Goal: Find specific page/section: Find specific page/section

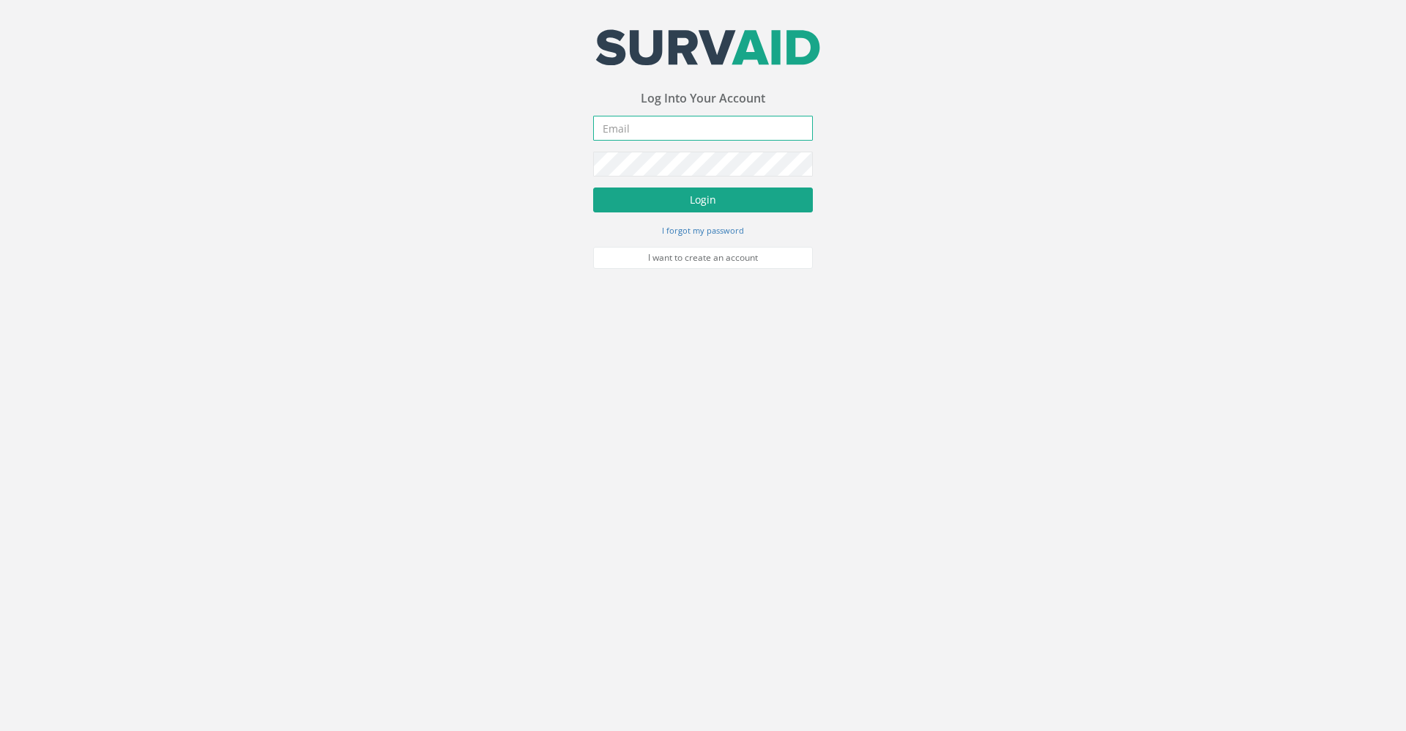
type input "[PERSON_NAME][EMAIL_ADDRESS][PERSON_NAME][DOMAIN_NAME]"
click at [682, 201] on button "Login" at bounding box center [703, 199] width 220 height 25
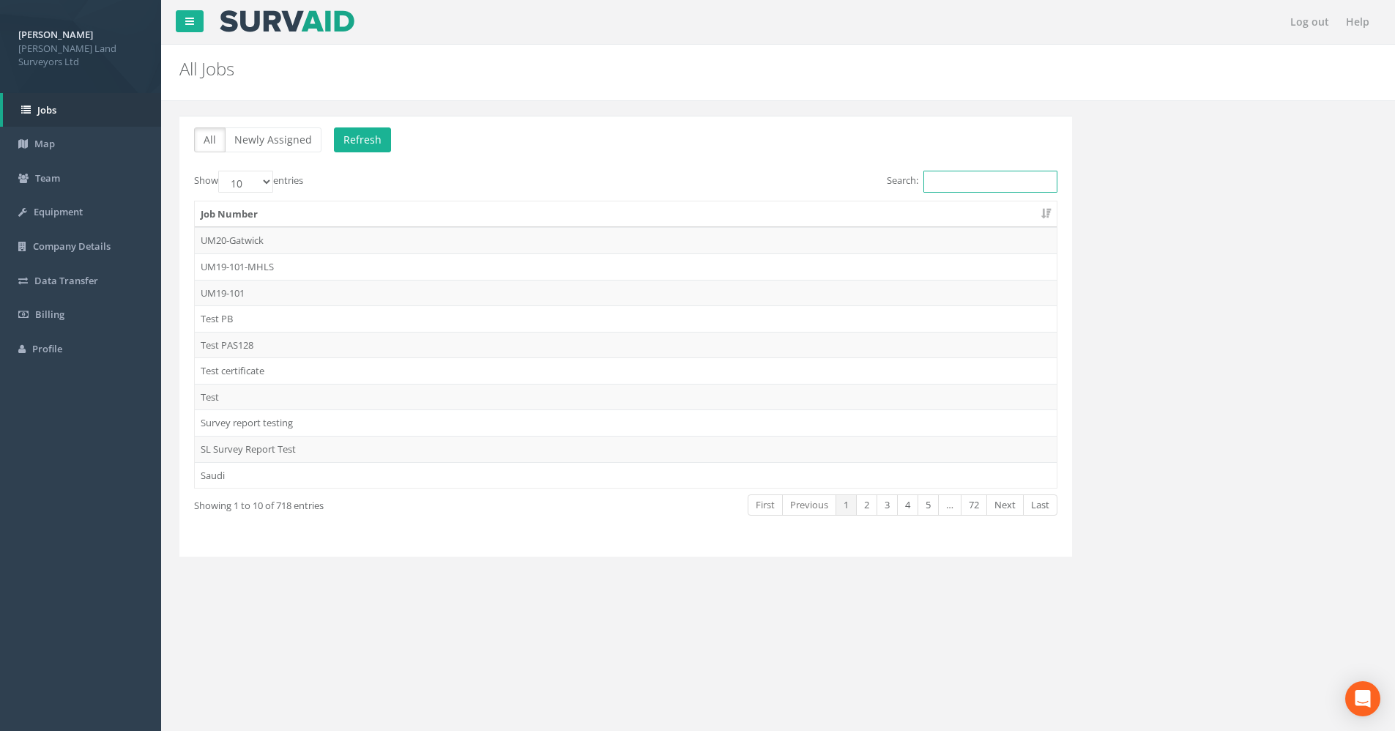
click at [887, 182] on input "Search:" at bounding box center [990, 182] width 134 height 22
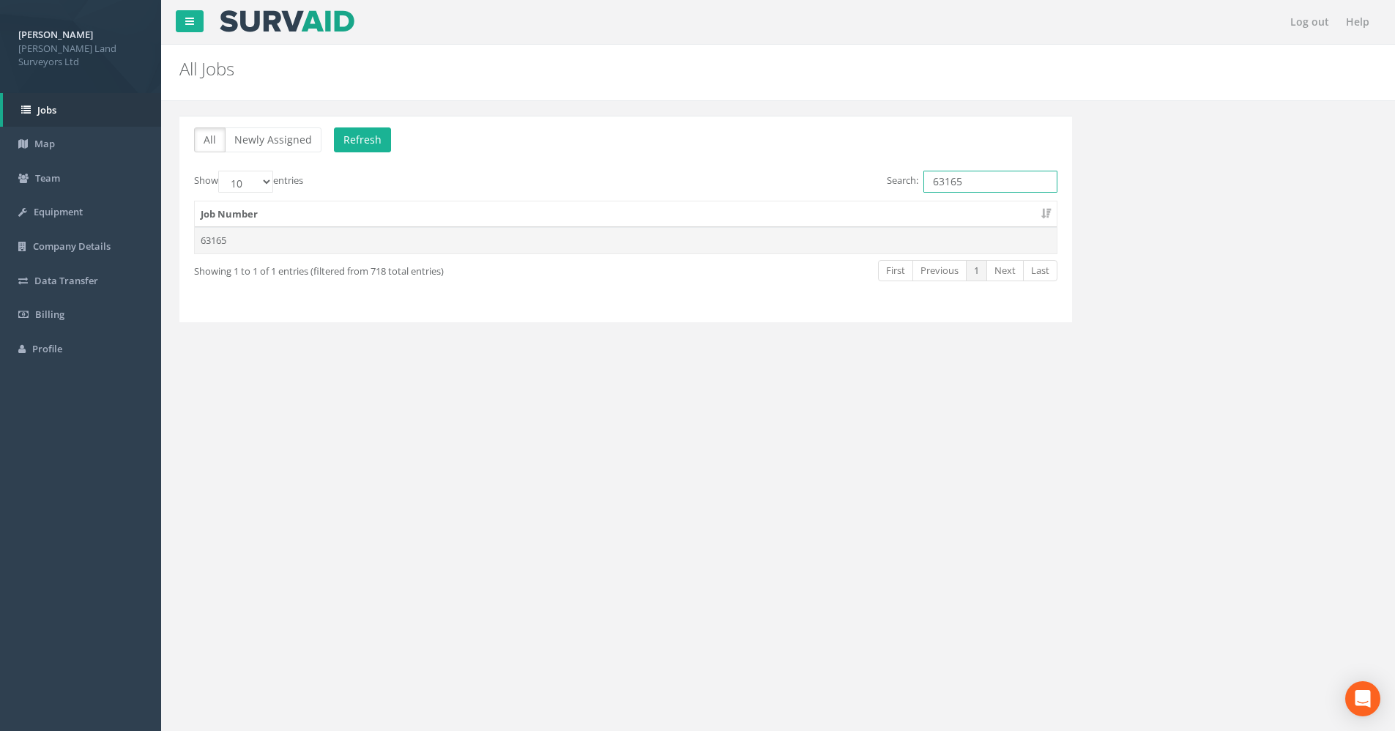
type input "63165"
click at [338, 242] on td "63165" at bounding box center [626, 240] width 862 height 26
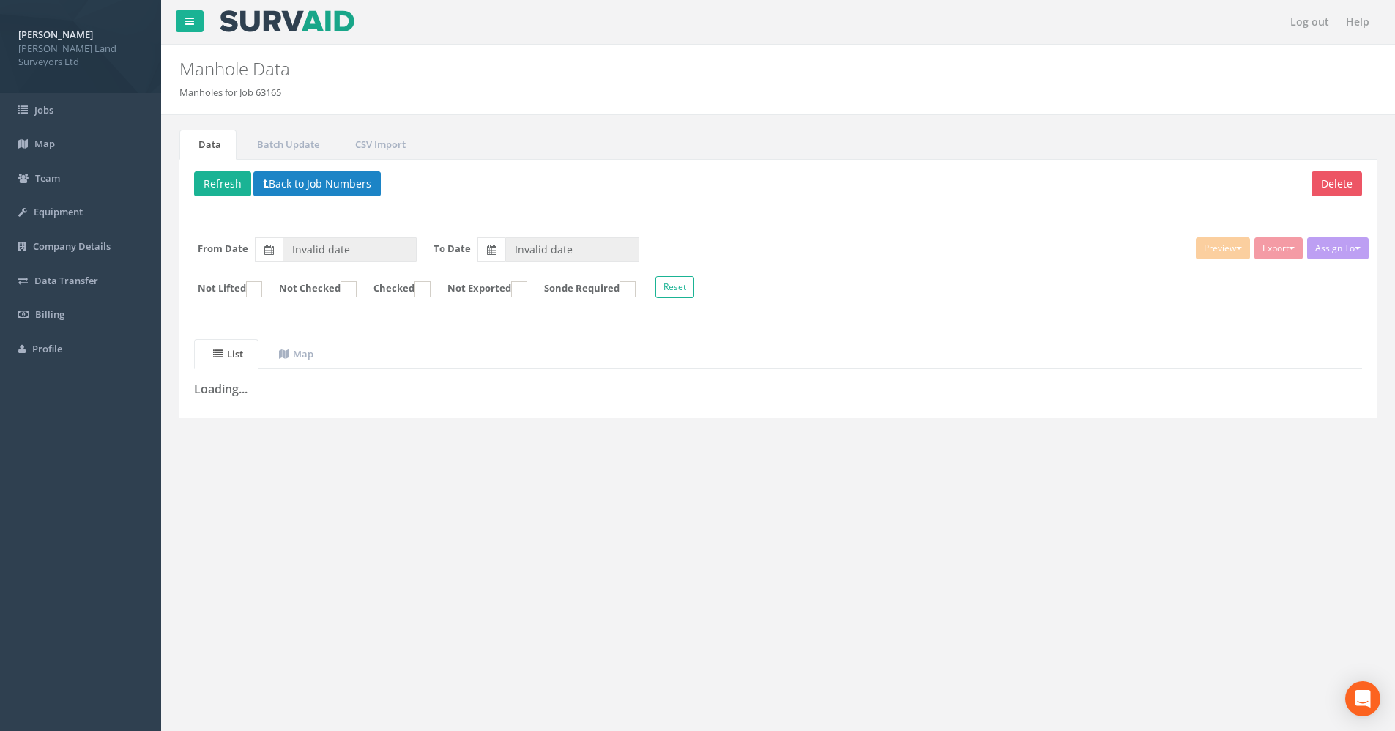
type input "[DATE]"
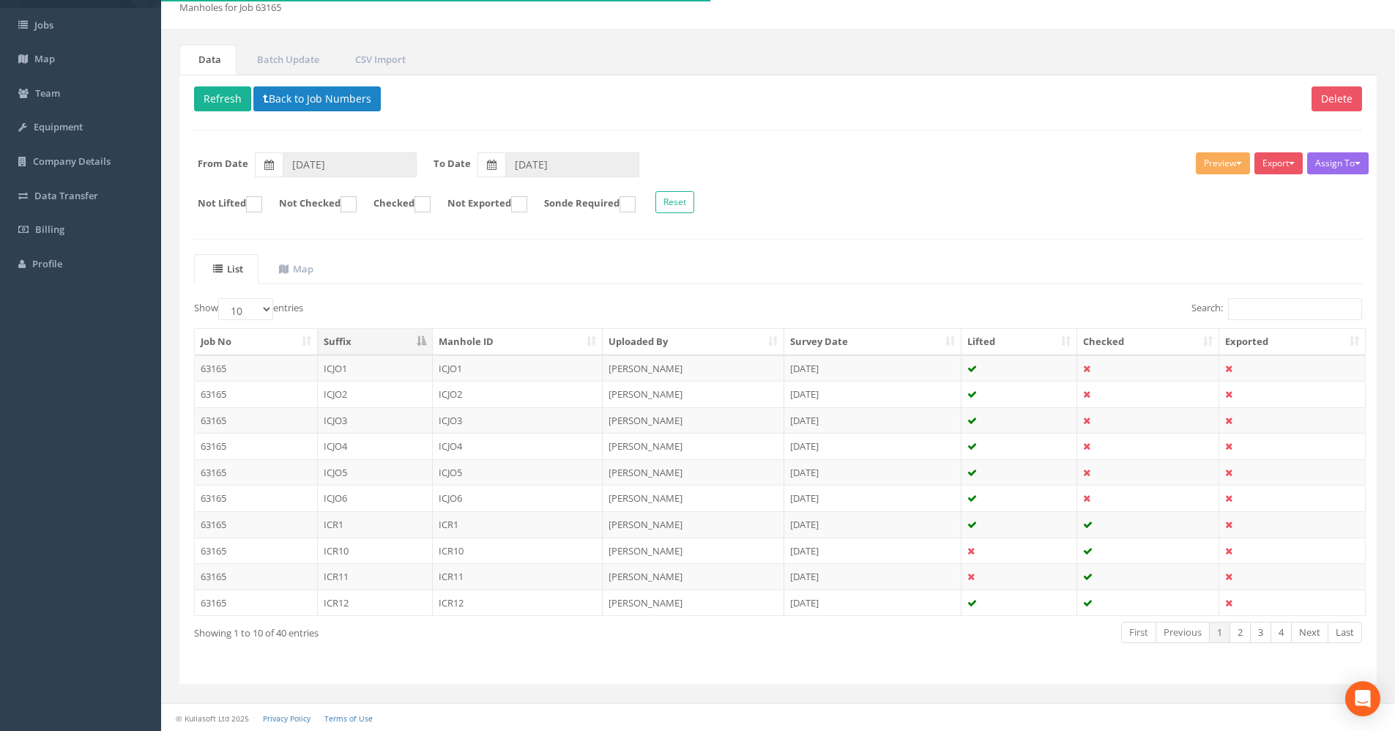
scroll to position [86, 0]
click at [252, 308] on select "10 25 50 100" at bounding box center [245, 308] width 55 height 22
select select "100"
click at [220, 297] on select "10 25 50 100" at bounding box center [245, 308] width 55 height 22
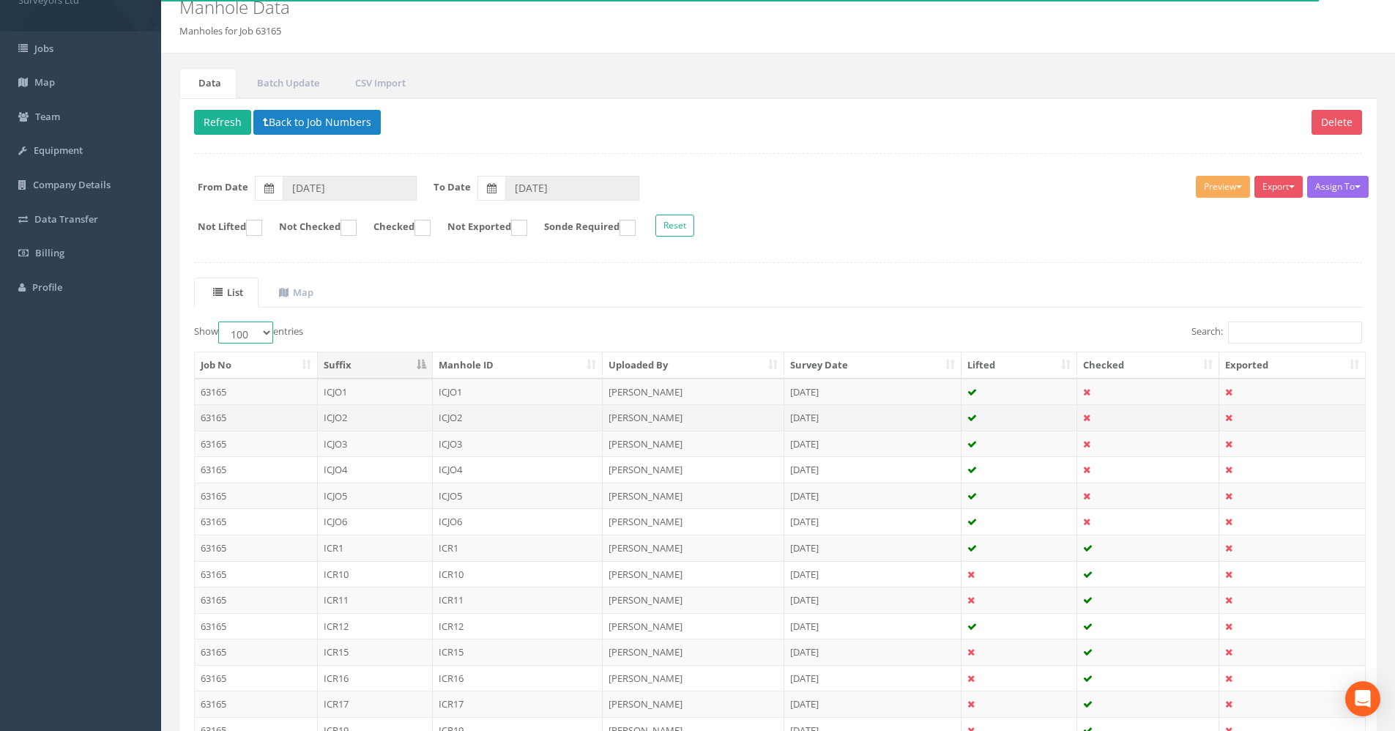
scroll to position [0, 0]
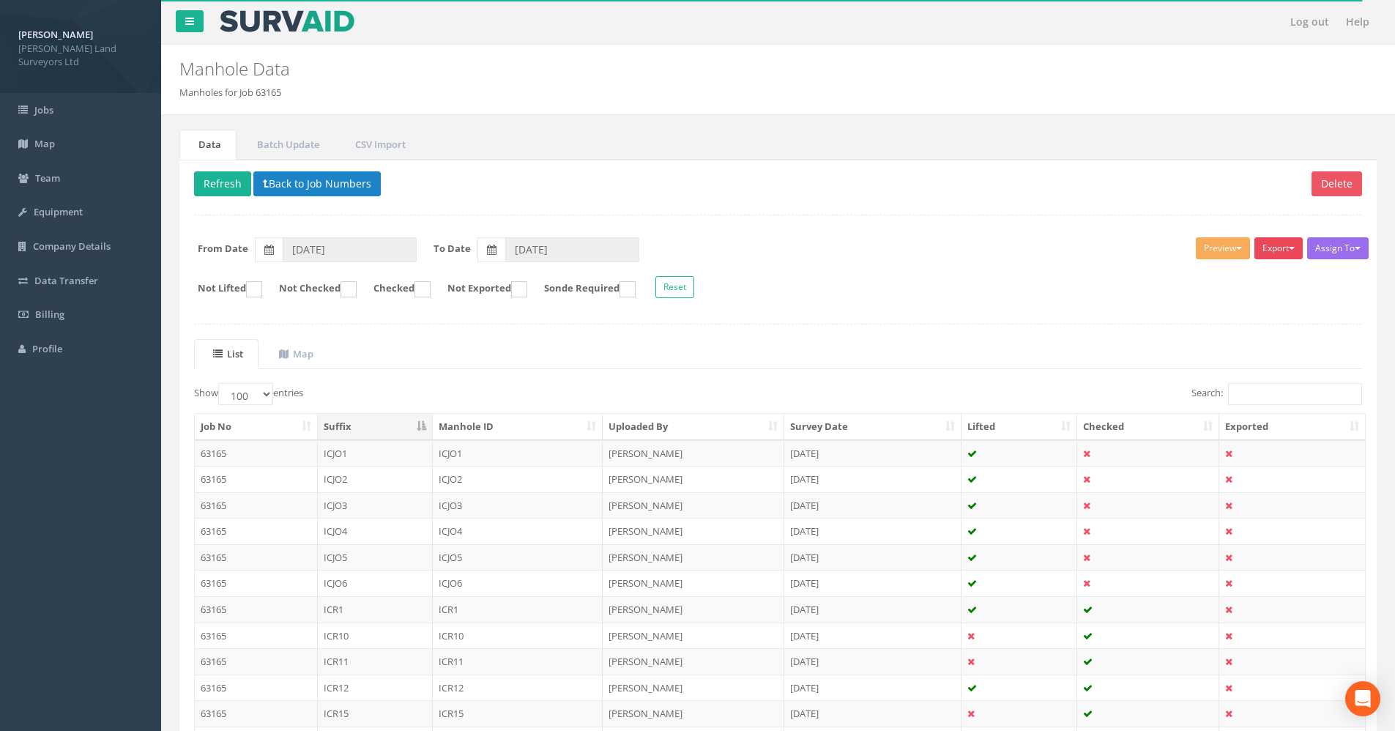
click at [887, 249] on button "Export" at bounding box center [1278, 248] width 48 height 22
click at [887, 280] on form "Not Lifted Not Checked Checked Not Exported Sonde Required Reset" at bounding box center [778, 289] width 1190 height 26
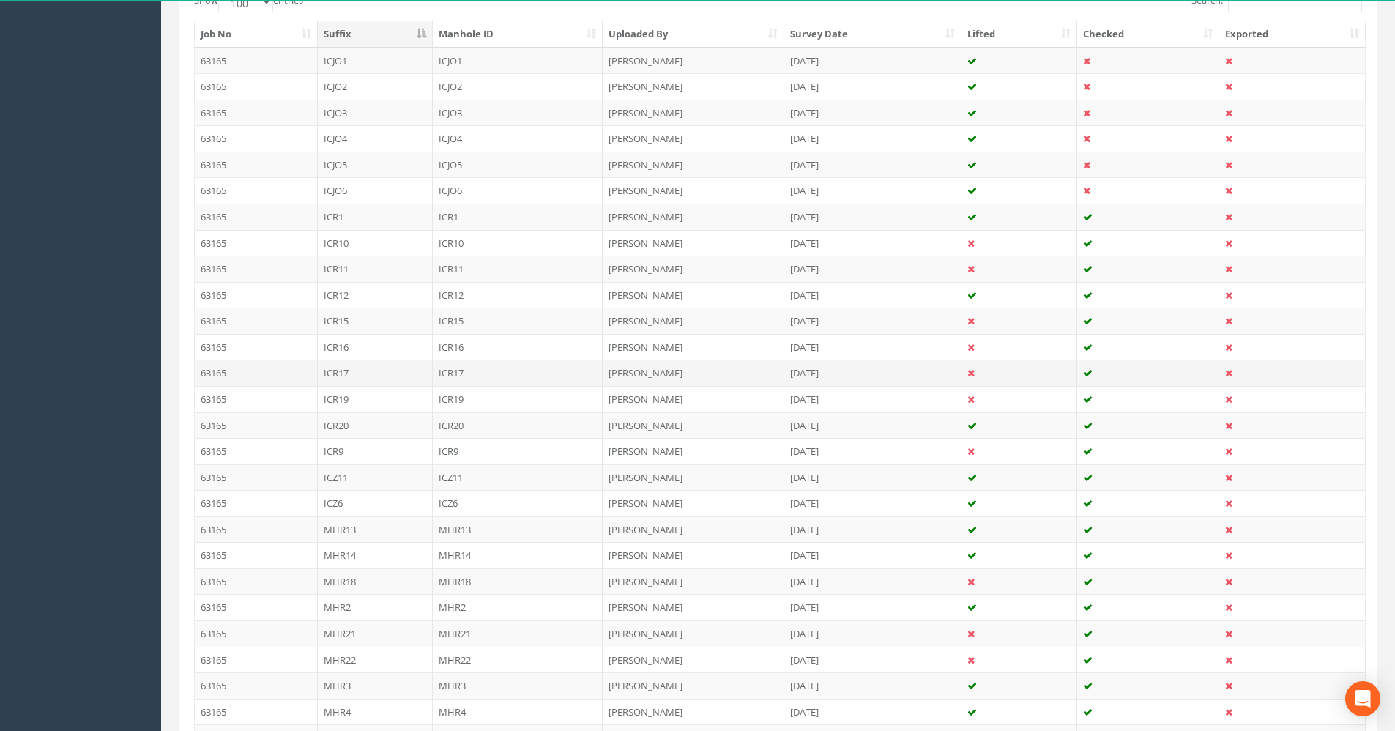
scroll to position [220, 0]
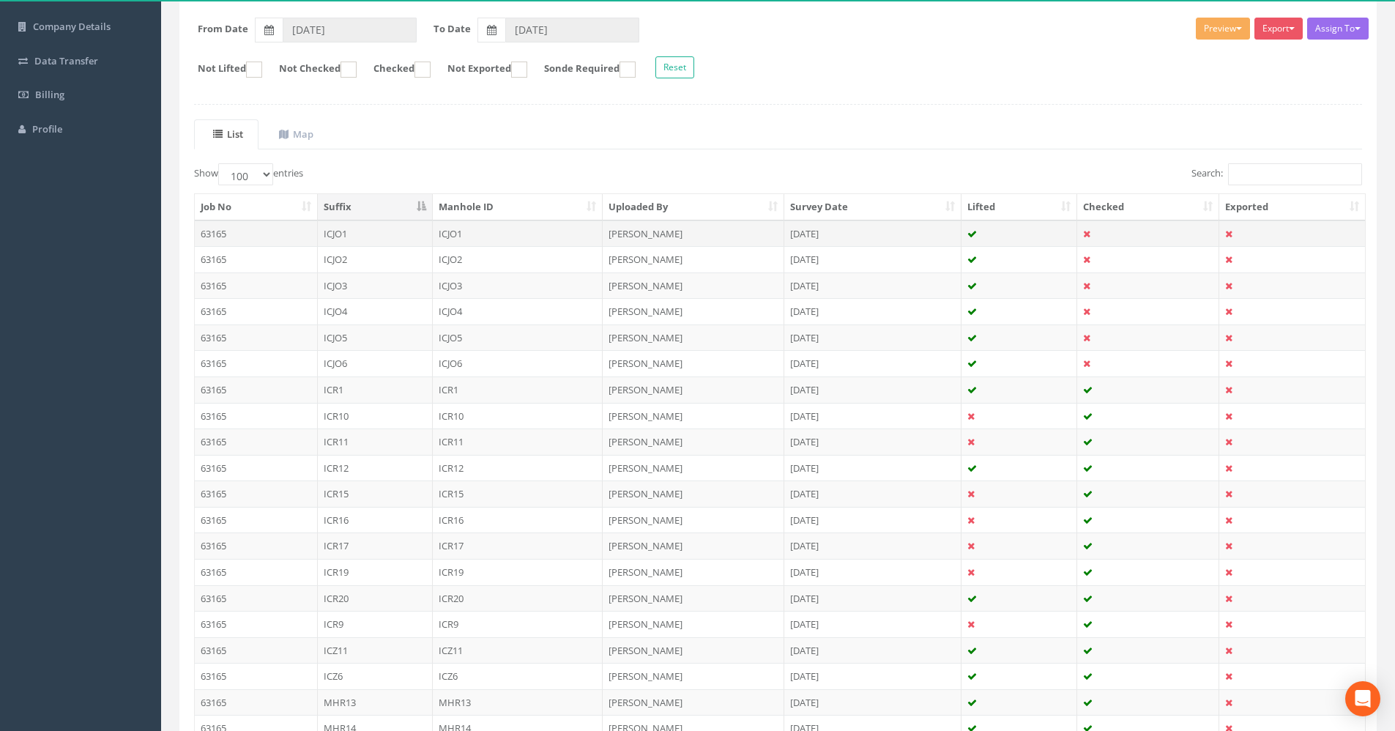
click at [274, 228] on td "63165" at bounding box center [256, 233] width 123 height 26
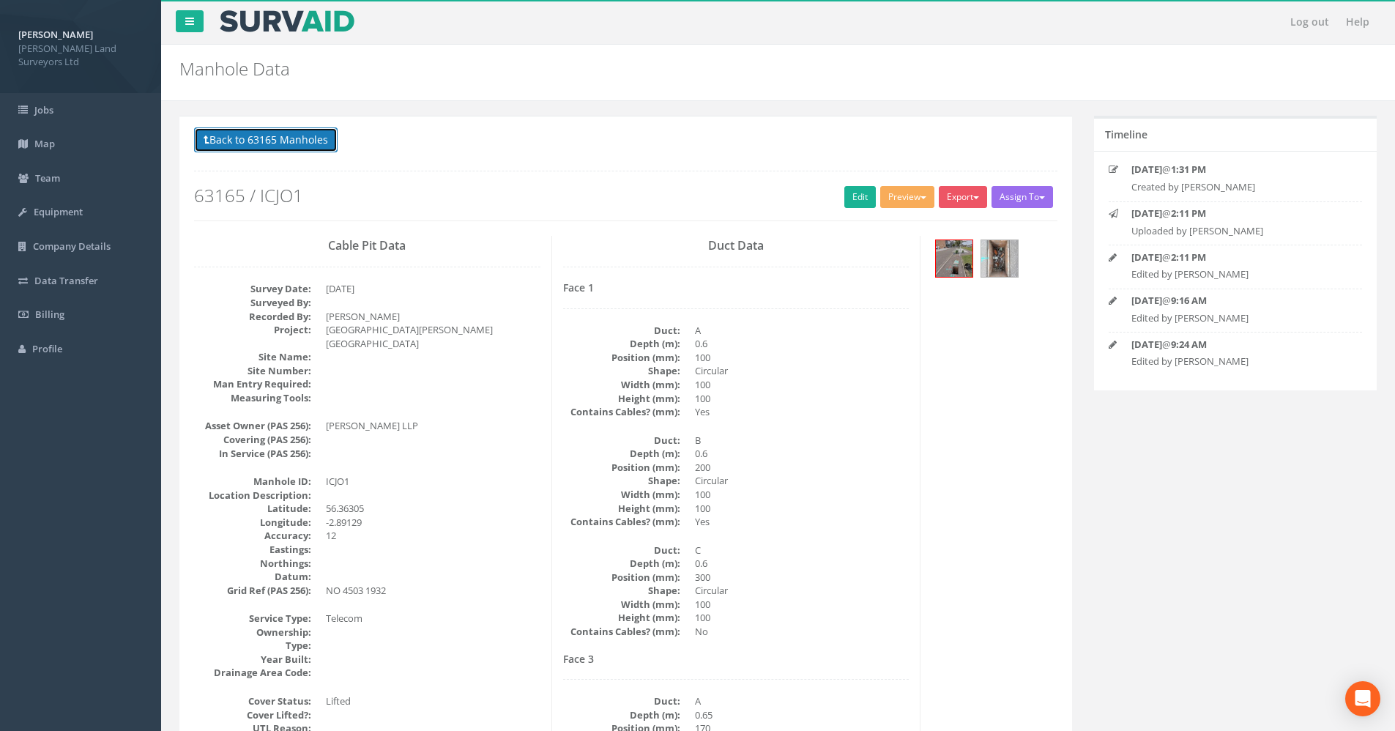
click at [261, 139] on button "Back to 63165 Manholes" at bounding box center [266, 139] width 144 height 25
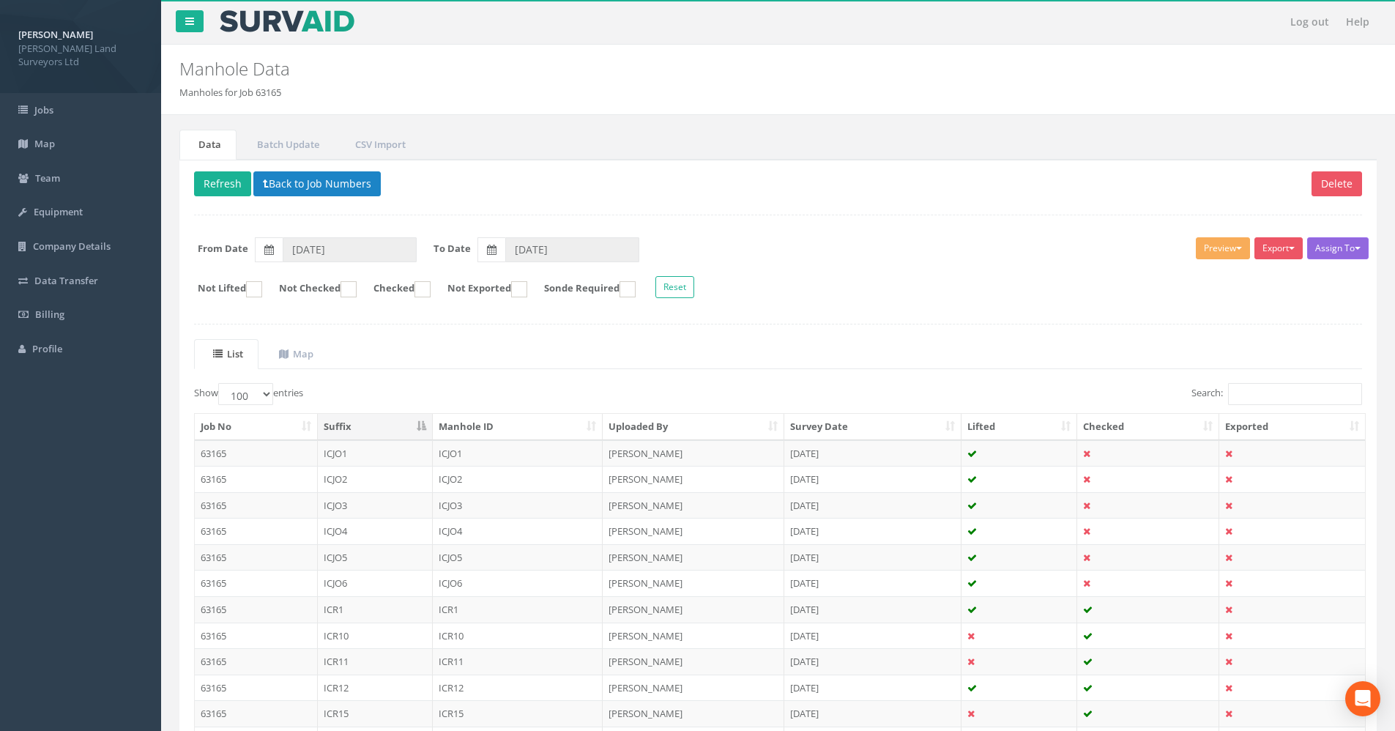
click at [887, 241] on button "Assign To" at bounding box center [1338, 248] width 62 height 22
click at [887, 245] on button "Export" at bounding box center [1278, 248] width 48 height 22
click at [887, 282] on form "Not Lifted Not Checked Checked Not Exported Sonde Required Reset" at bounding box center [778, 289] width 1190 height 26
click at [887, 244] on button "Export" at bounding box center [1278, 248] width 48 height 22
click at [887, 242] on button "Preview" at bounding box center [1223, 248] width 54 height 22
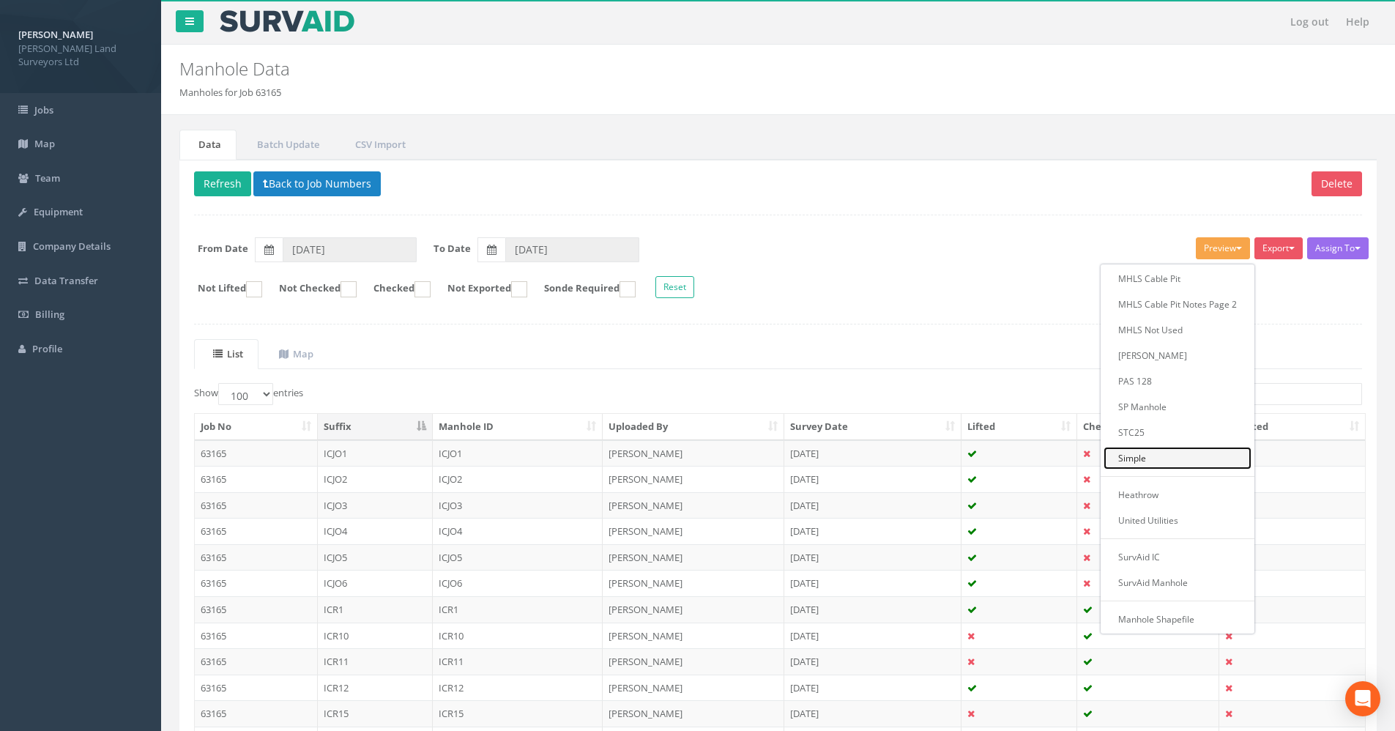
click at [887, 457] on link "Simple" at bounding box center [1177, 458] width 148 height 23
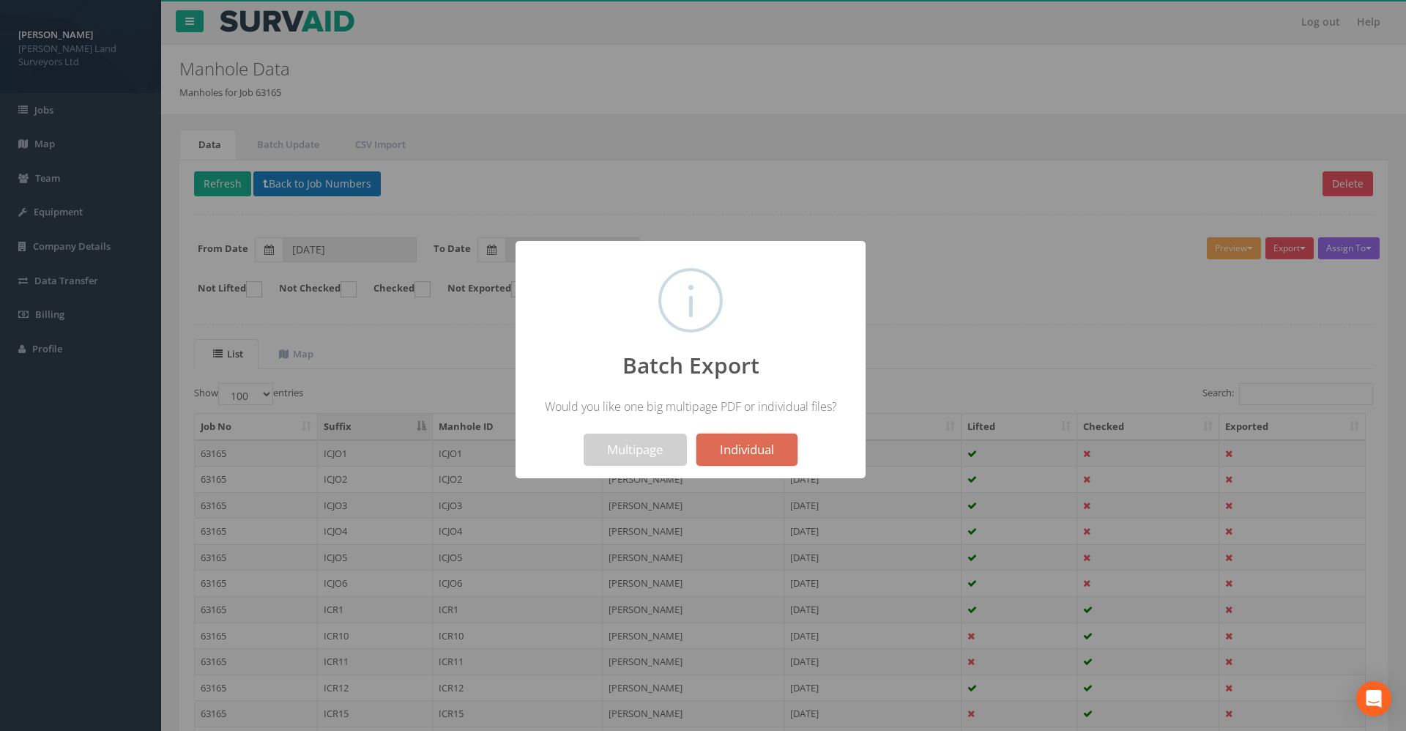
click at [887, 294] on div at bounding box center [703, 365] width 1406 height 731
click at [639, 446] on button "Multipage" at bounding box center [635, 449] width 103 height 32
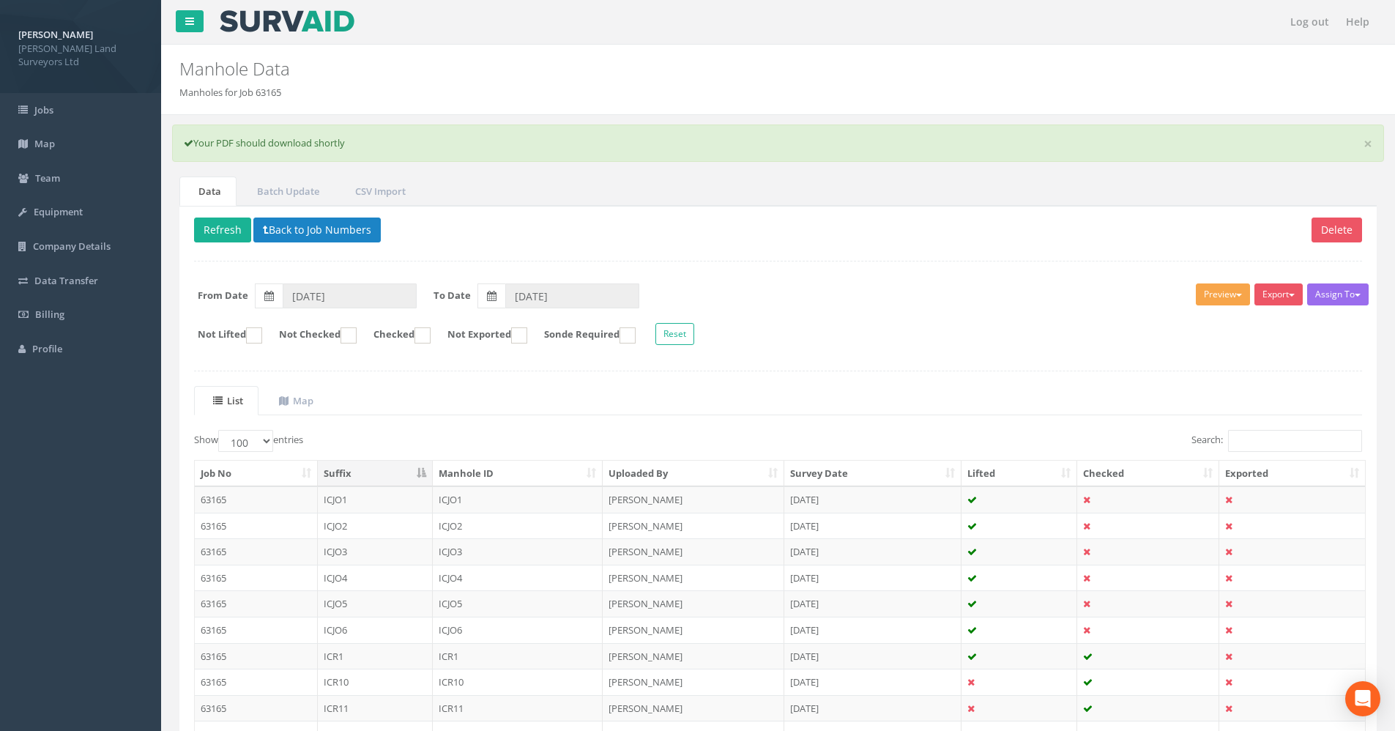
click at [887, 291] on button "Preview" at bounding box center [1223, 294] width 54 height 22
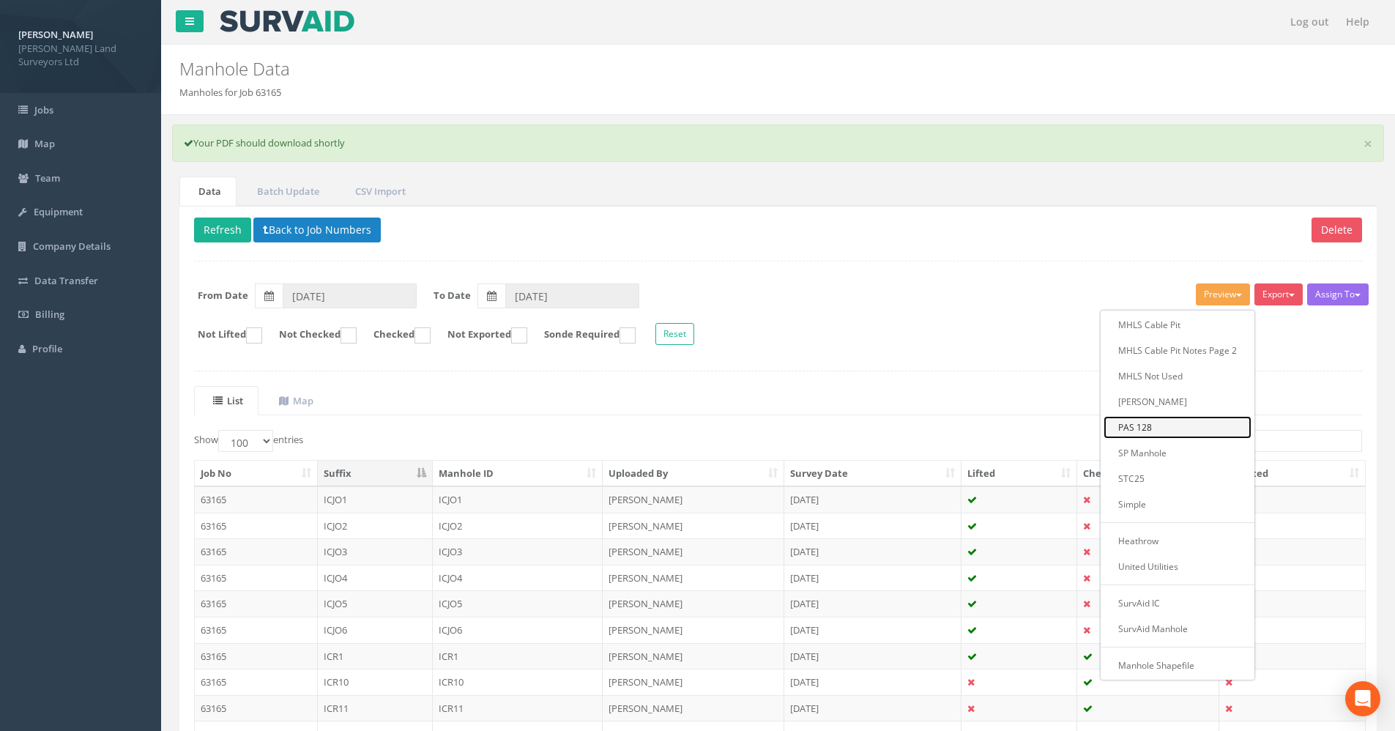
click at [887, 428] on link "PAS 128" at bounding box center [1177, 427] width 148 height 23
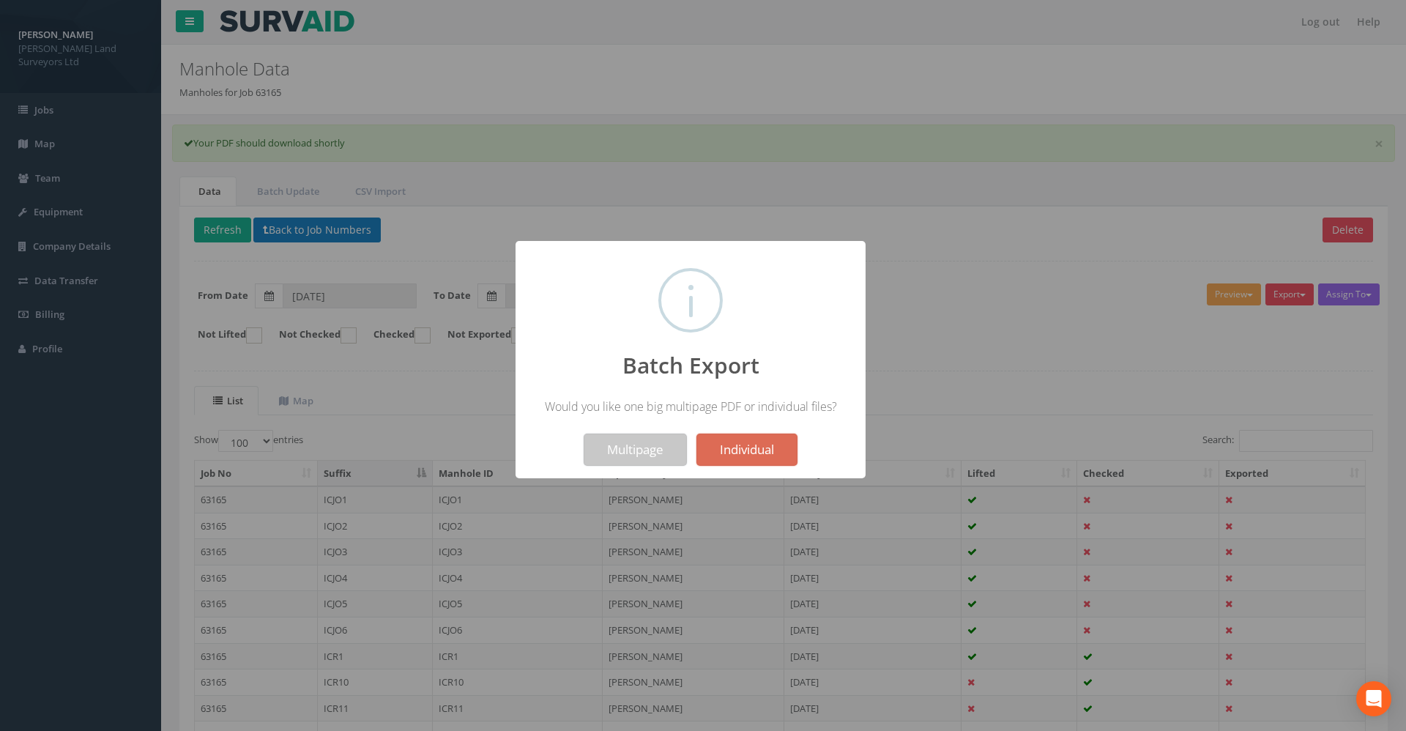
click at [643, 445] on button "Multipage" at bounding box center [635, 449] width 103 height 32
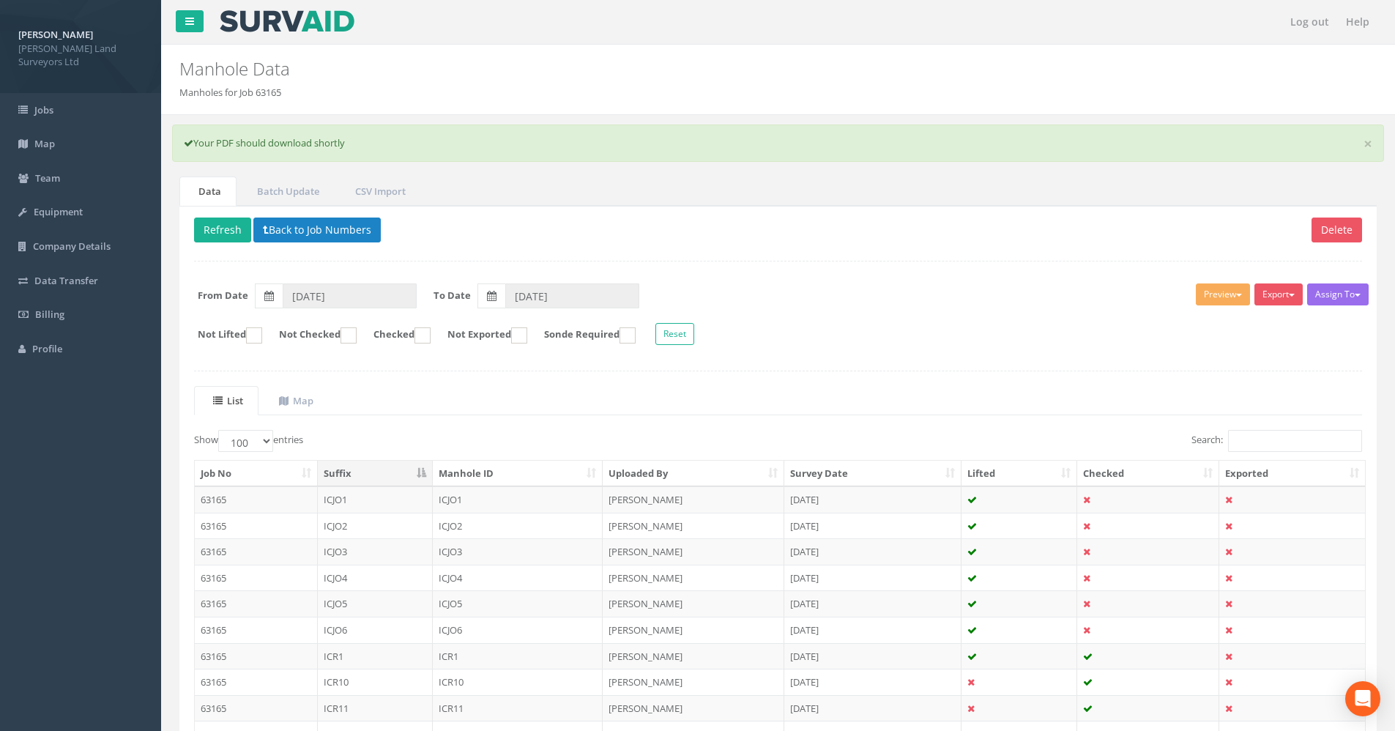
click at [887, 298] on button "Export" at bounding box center [1278, 294] width 48 height 22
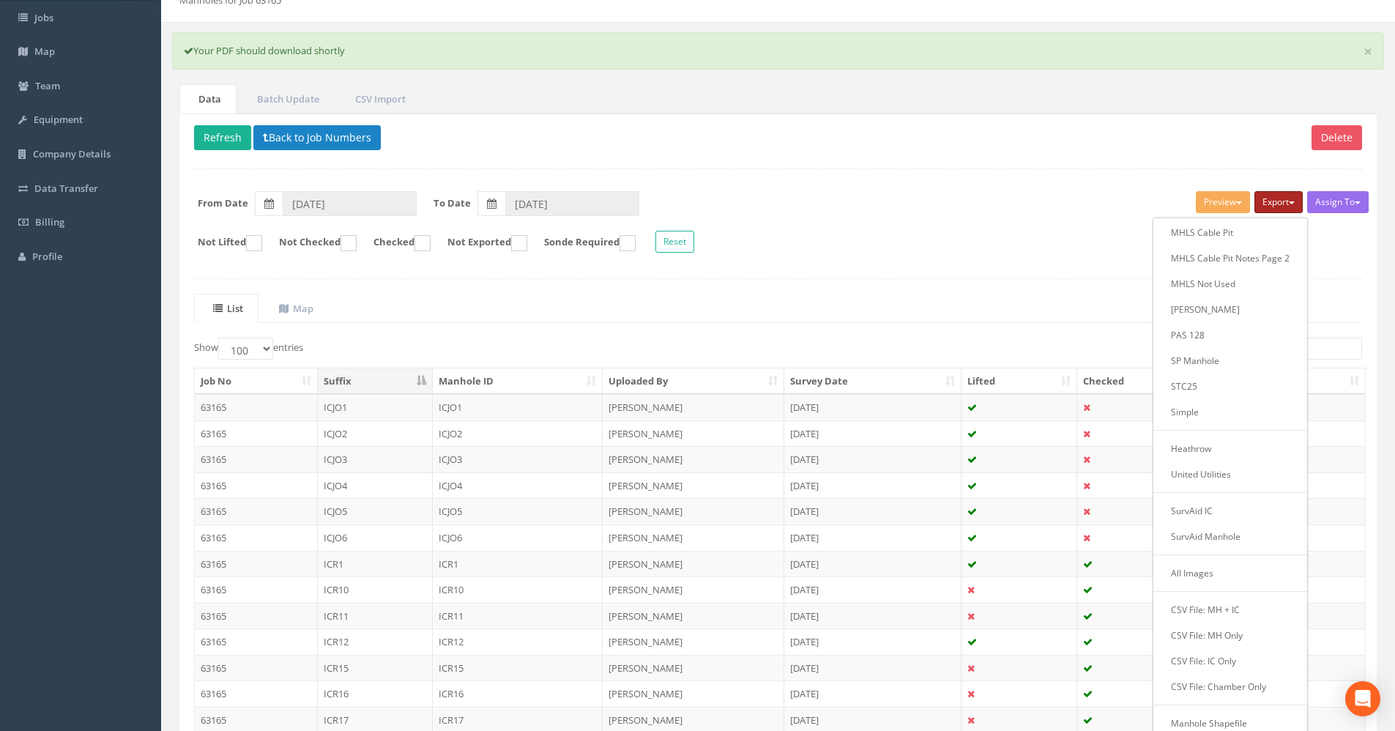
scroll to position [73, 0]
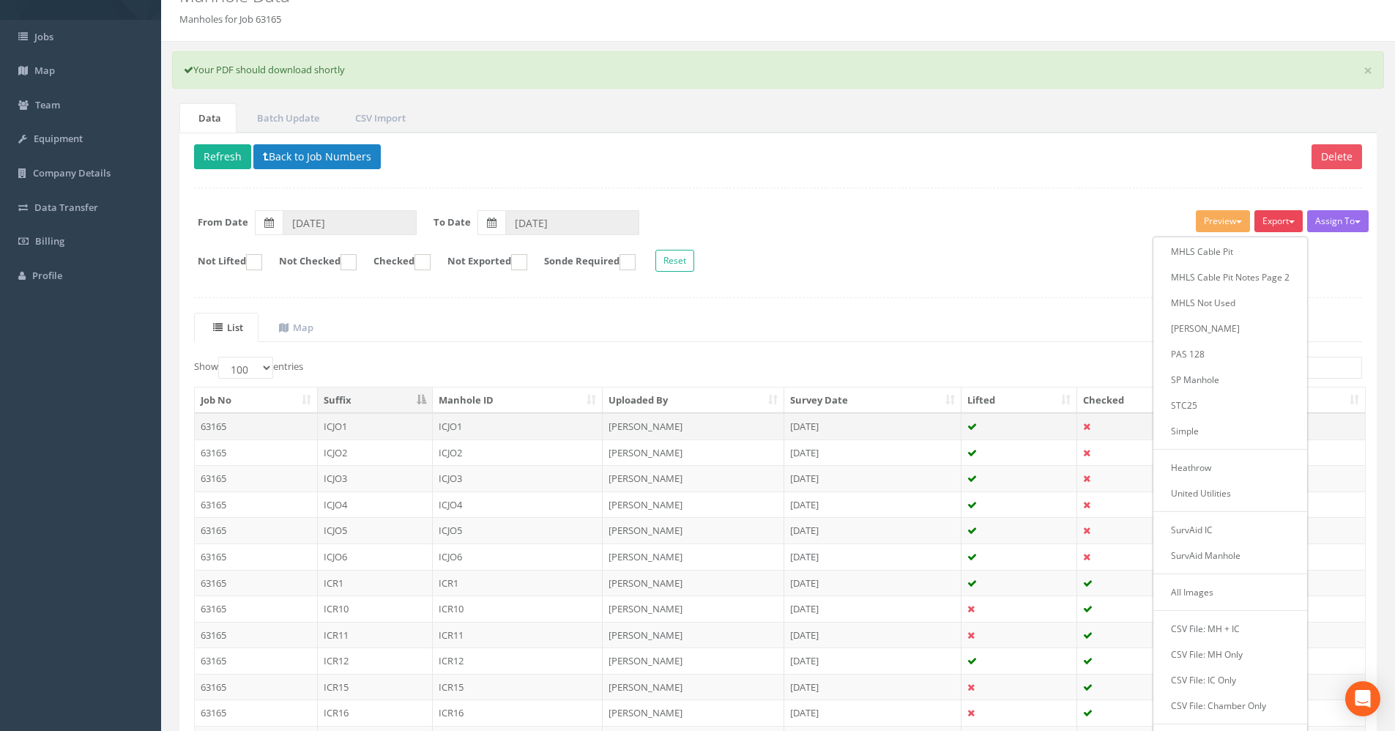
click at [231, 423] on td "63165" at bounding box center [256, 426] width 123 height 26
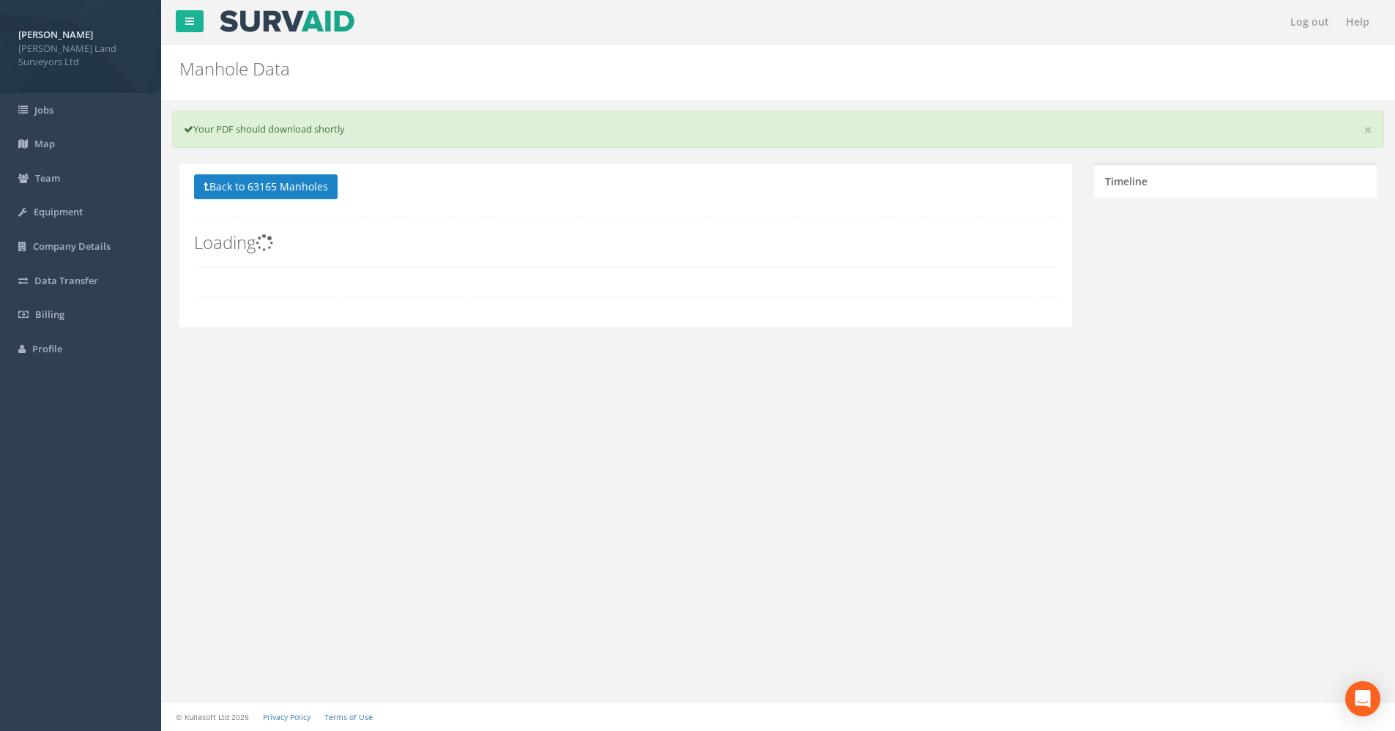
scroll to position [0, 0]
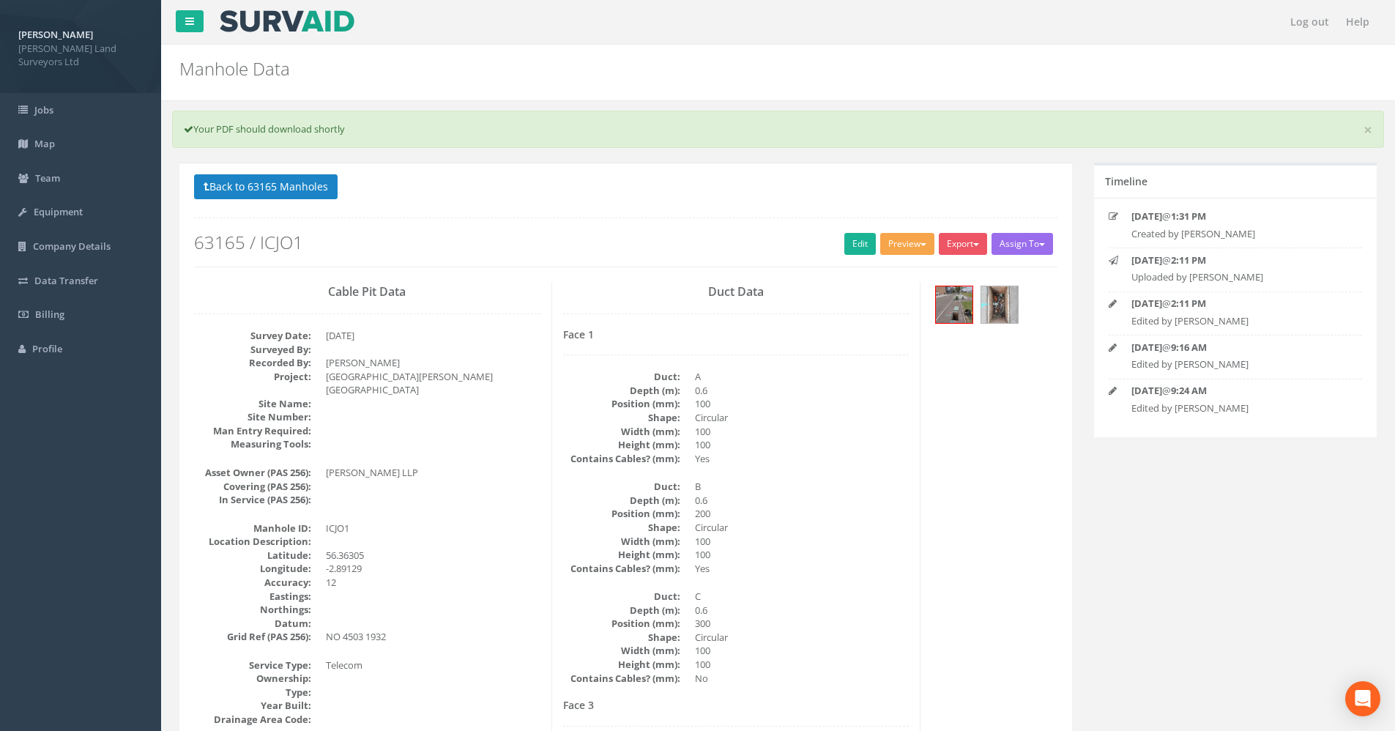
click at [887, 234] on button "Preview" at bounding box center [907, 244] width 54 height 22
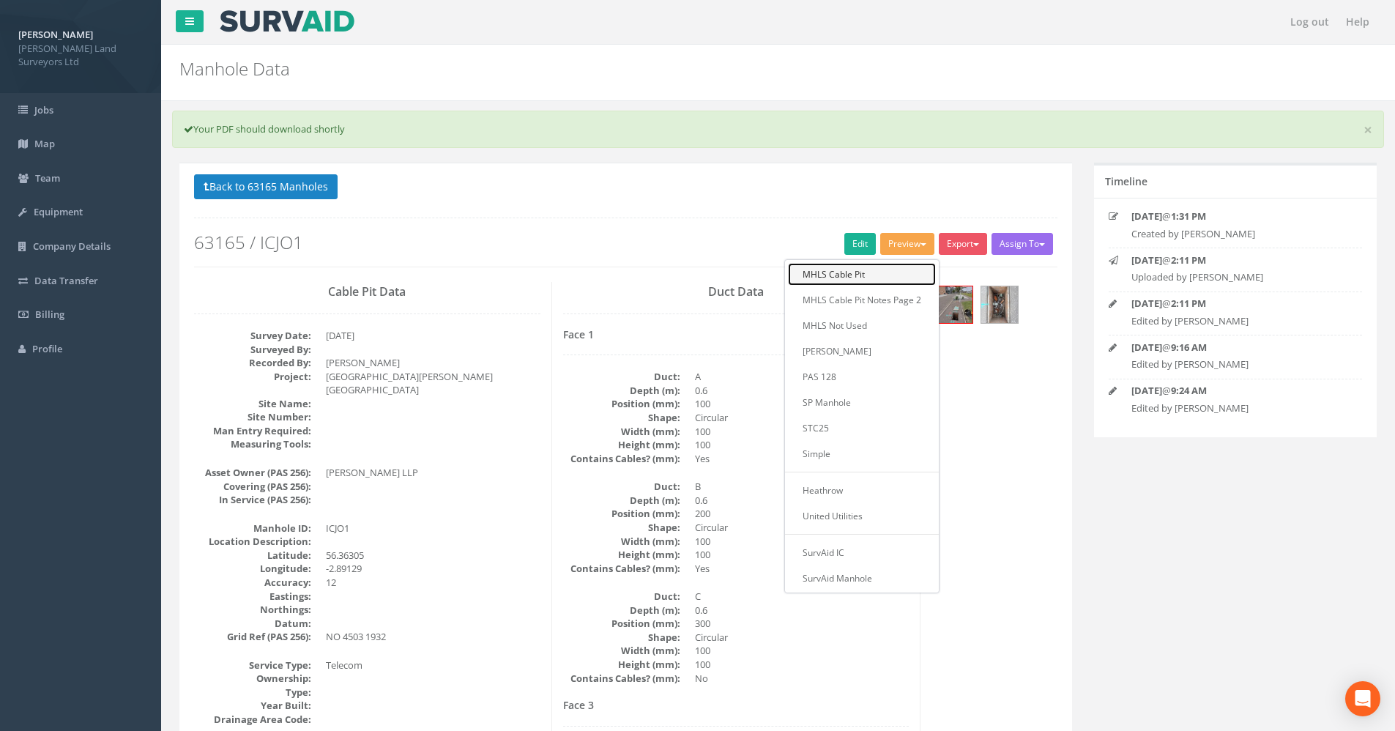
click at [856, 275] on link "MHLS Cable Pit" at bounding box center [862, 274] width 148 height 23
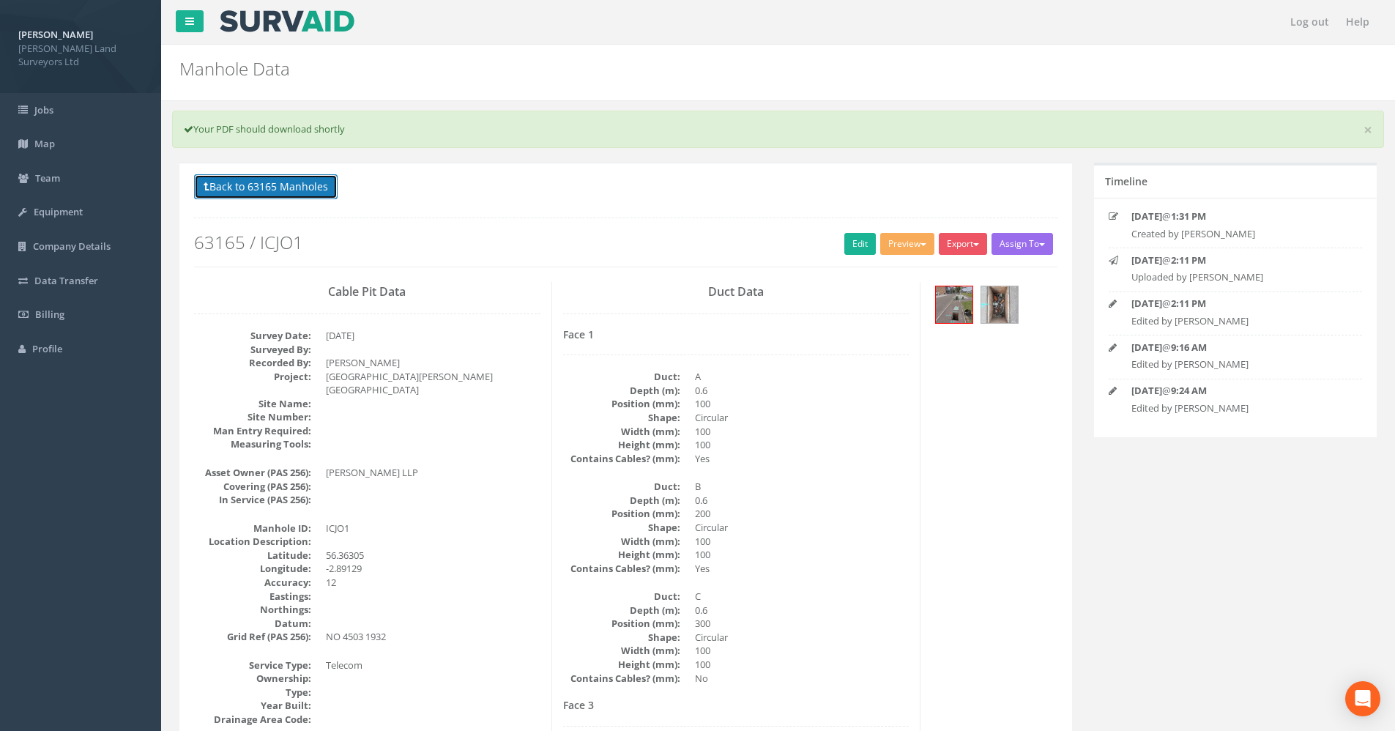
click at [275, 182] on button "Back to 63165 Manholes" at bounding box center [266, 186] width 144 height 25
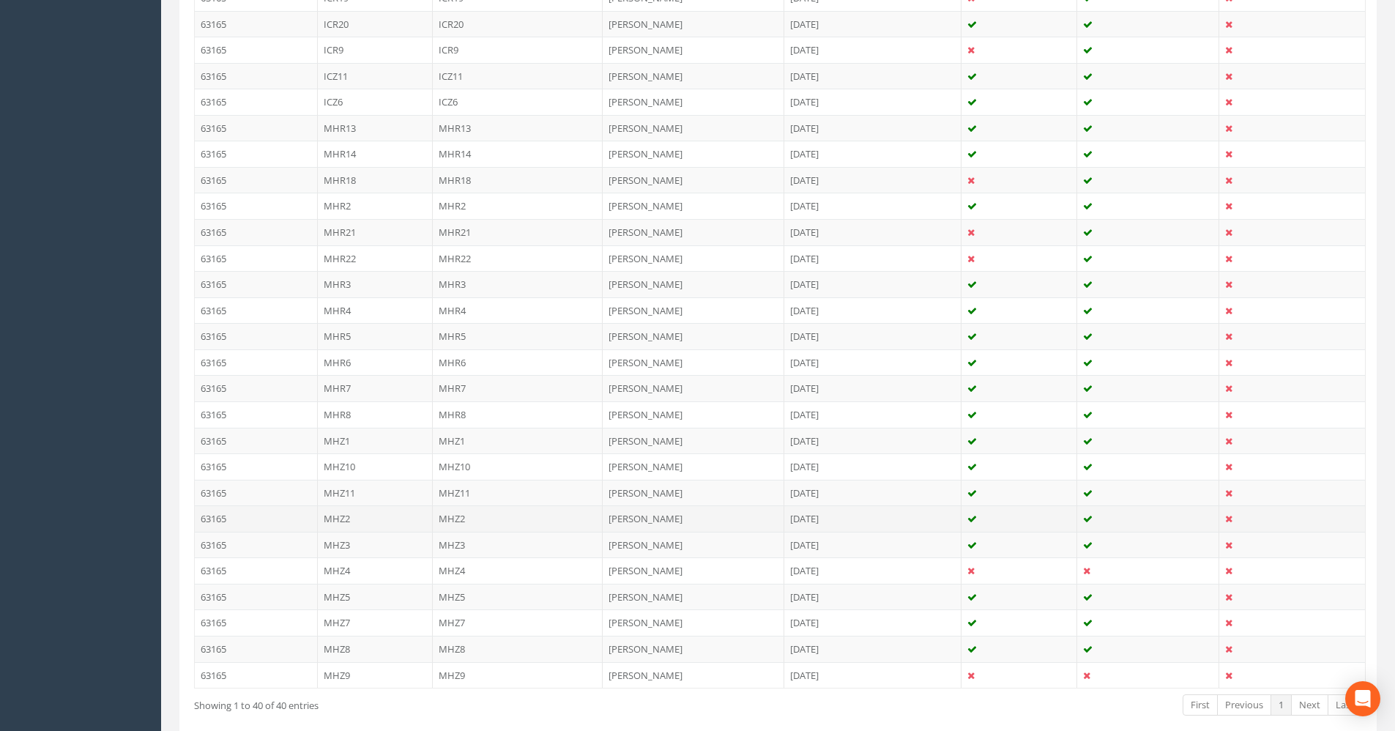
scroll to position [721, 0]
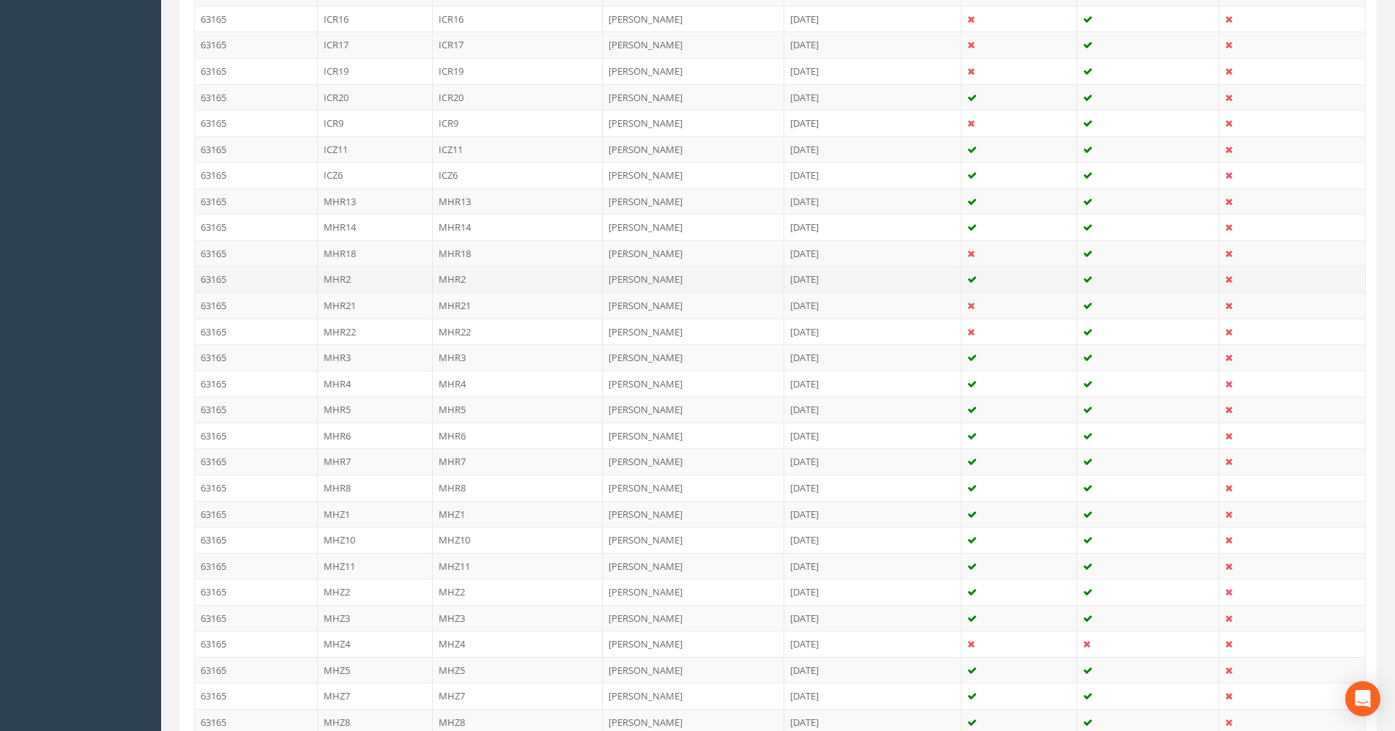
click at [373, 276] on td "MHR2" at bounding box center [375, 279] width 115 height 26
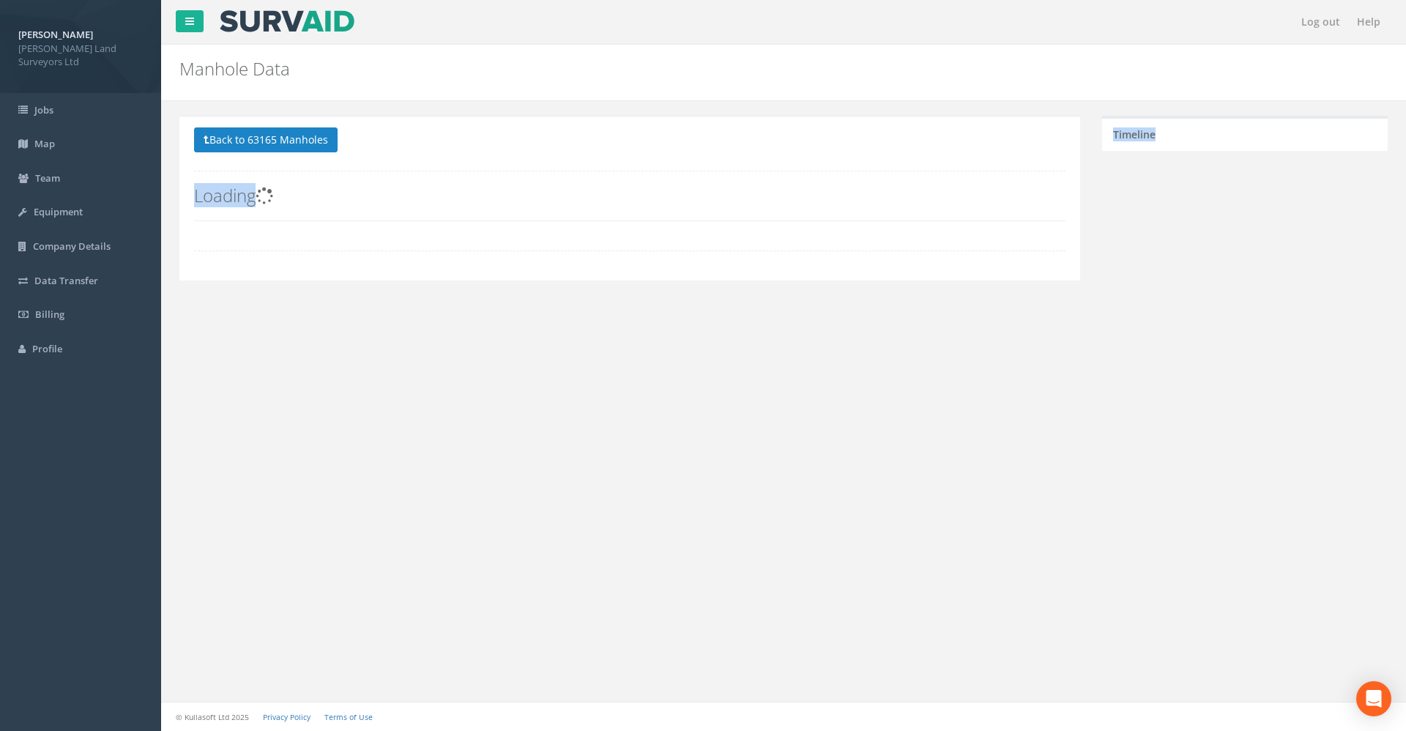
click at [373, 276] on div "Back to 63165 Manholes Back to Map Assign To Utility Mapping No Companies Added…" at bounding box center [629, 198] width 901 height 164
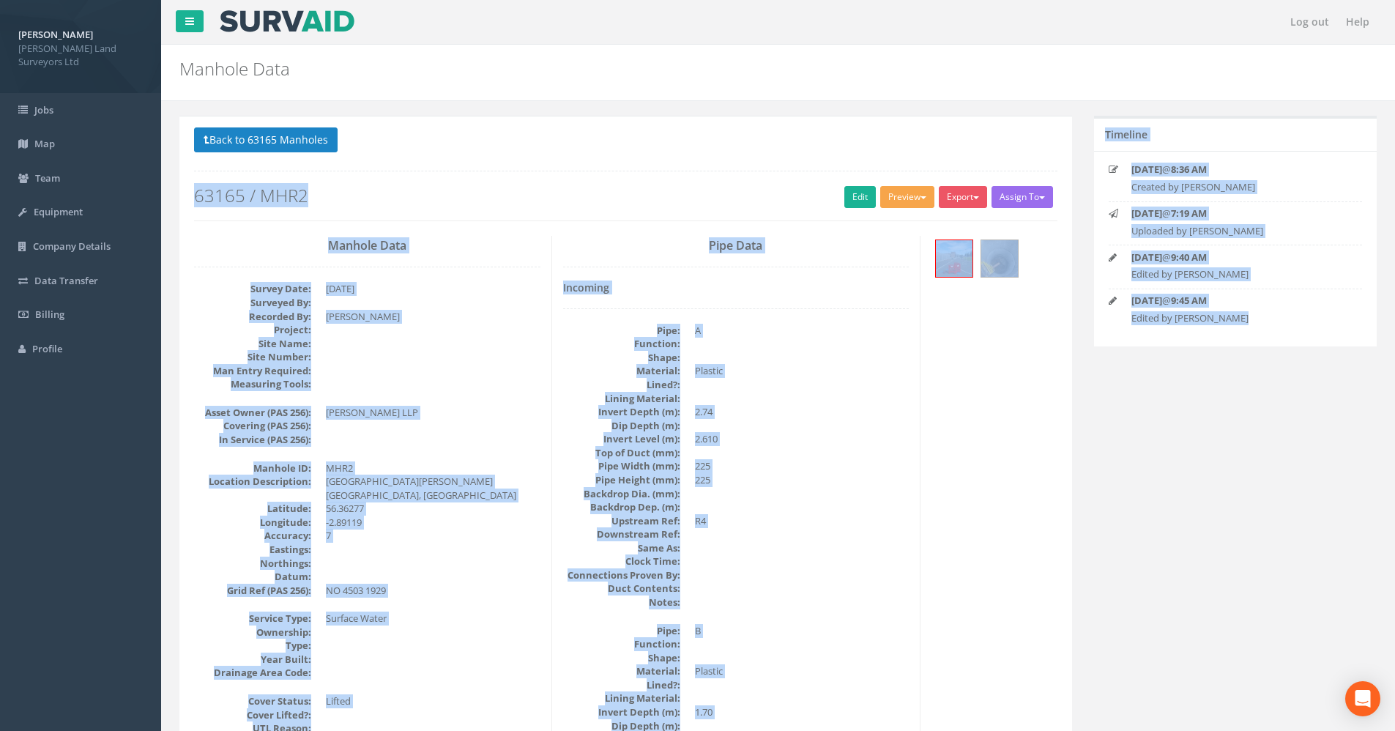
click at [887, 193] on button "Preview" at bounding box center [907, 197] width 54 height 22
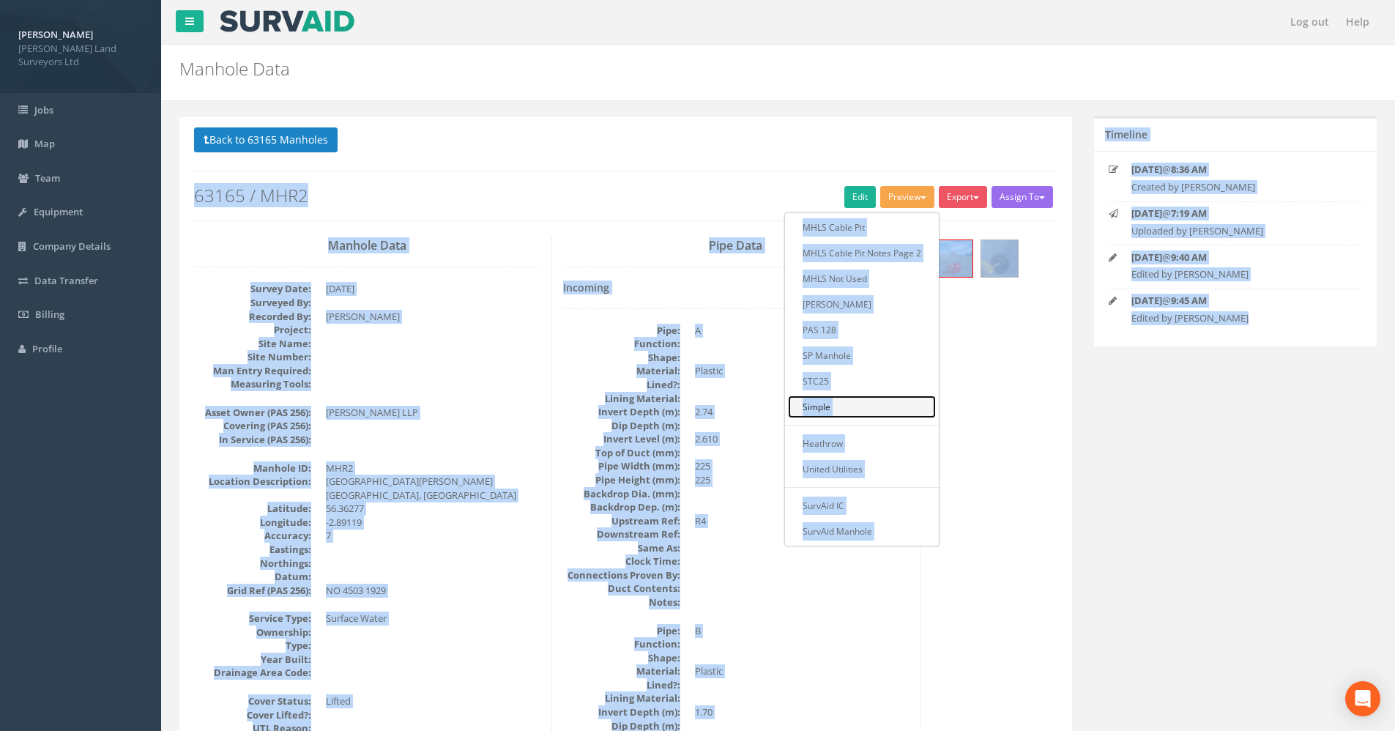
click at [822, 412] on link "Simple" at bounding box center [862, 406] width 148 height 23
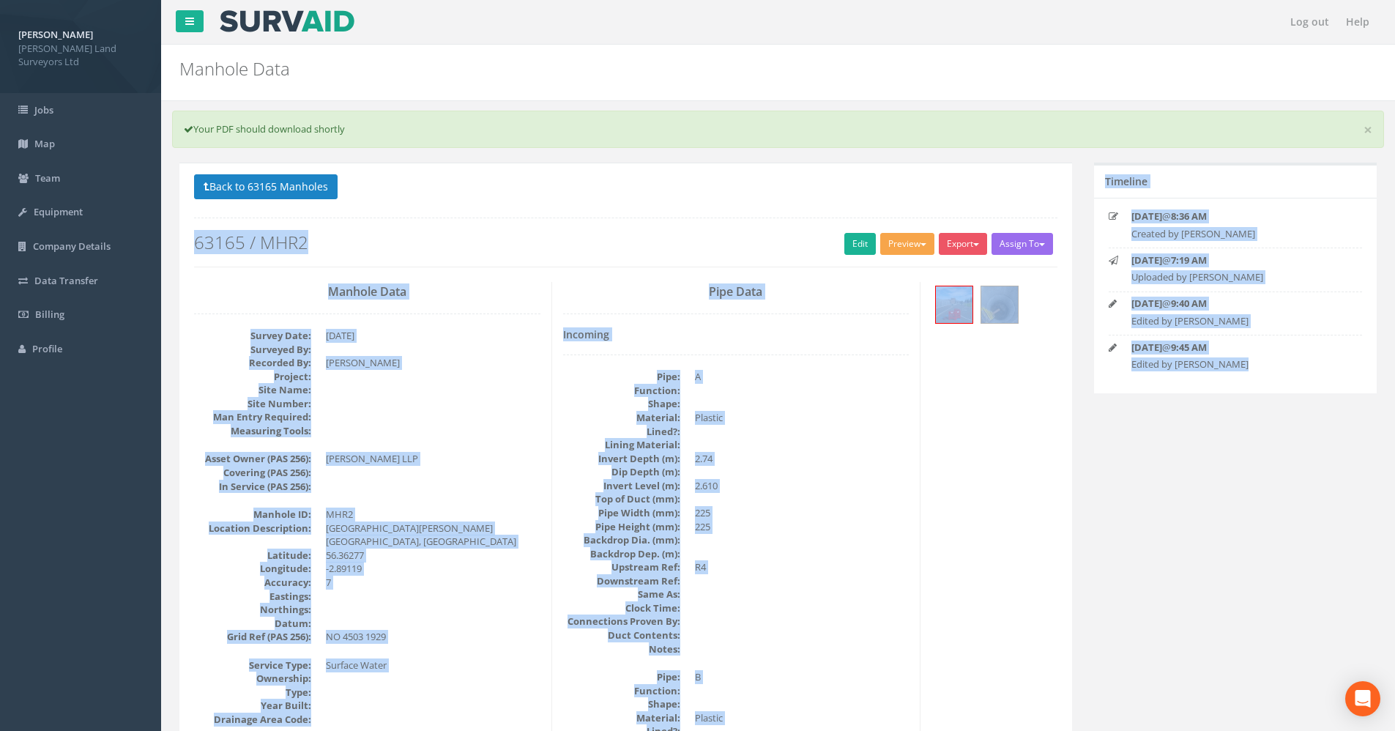
click at [887, 247] on button "Preview" at bounding box center [907, 244] width 54 height 22
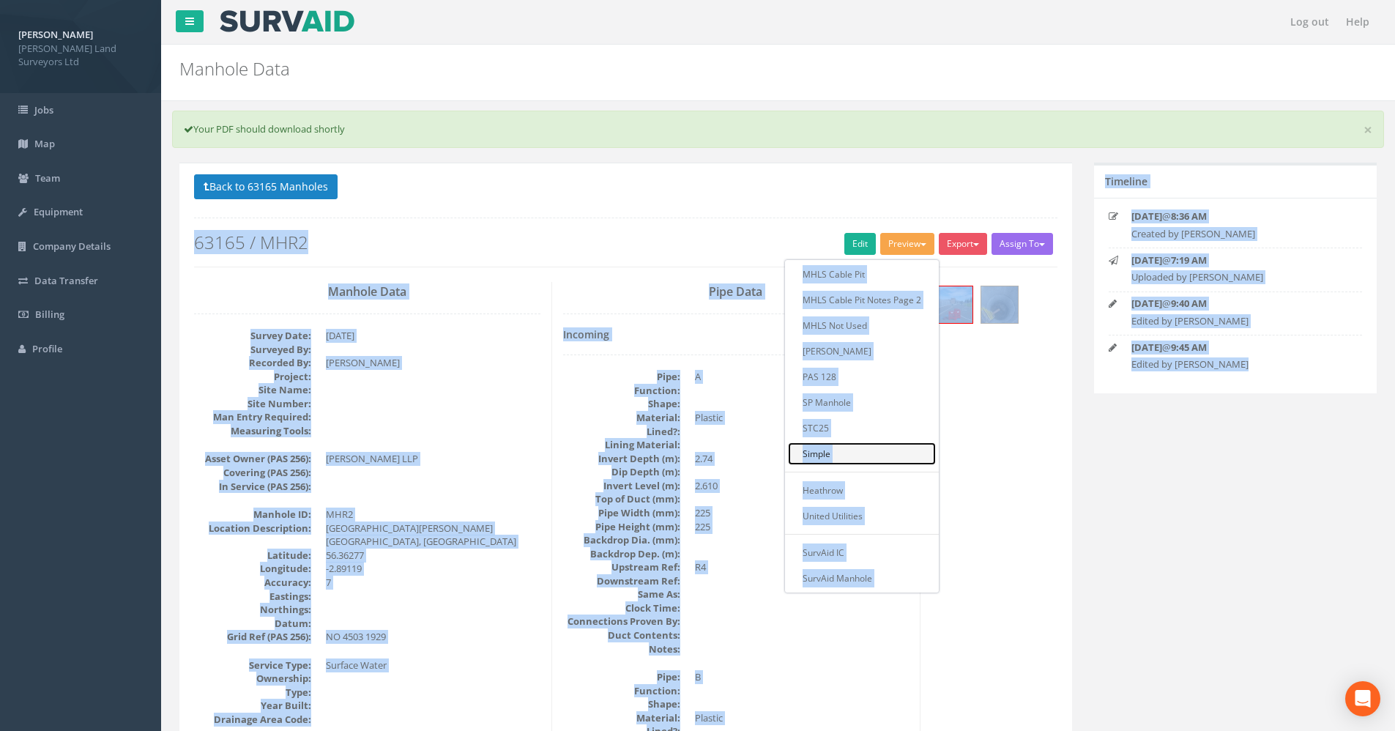
click at [819, 462] on link "Simple" at bounding box center [862, 453] width 148 height 23
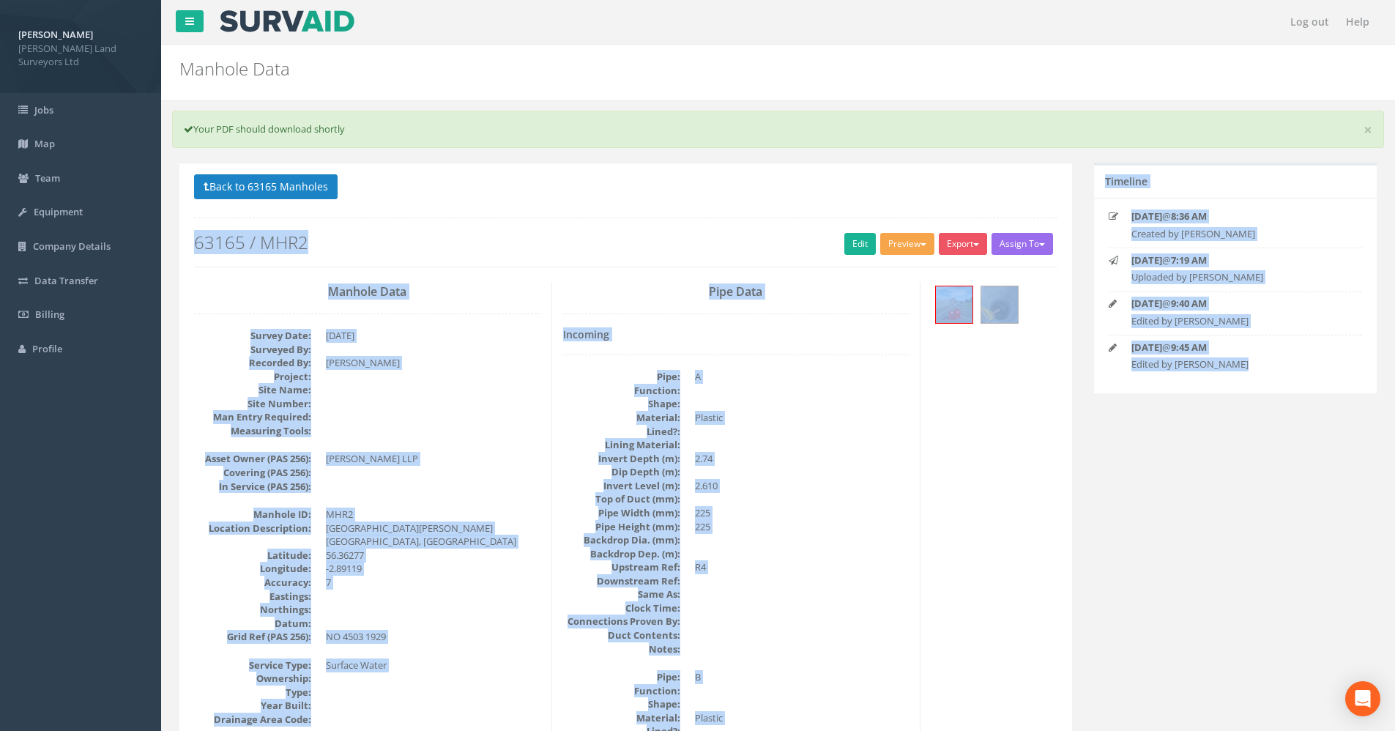
click at [887, 245] on button "Preview" at bounding box center [907, 244] width 54 height 22
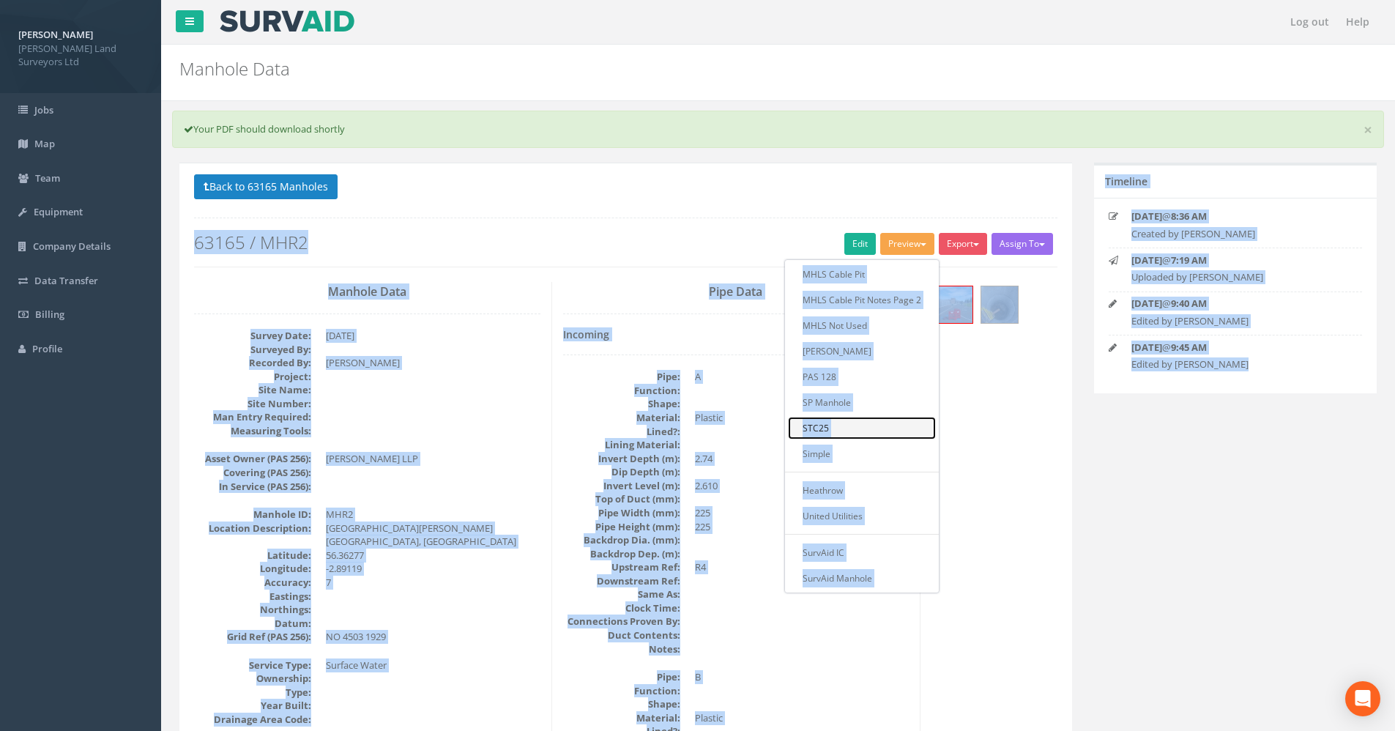
click at [838, 425] on link "STC25" at bounding box center [862, 428] width 148 height 23
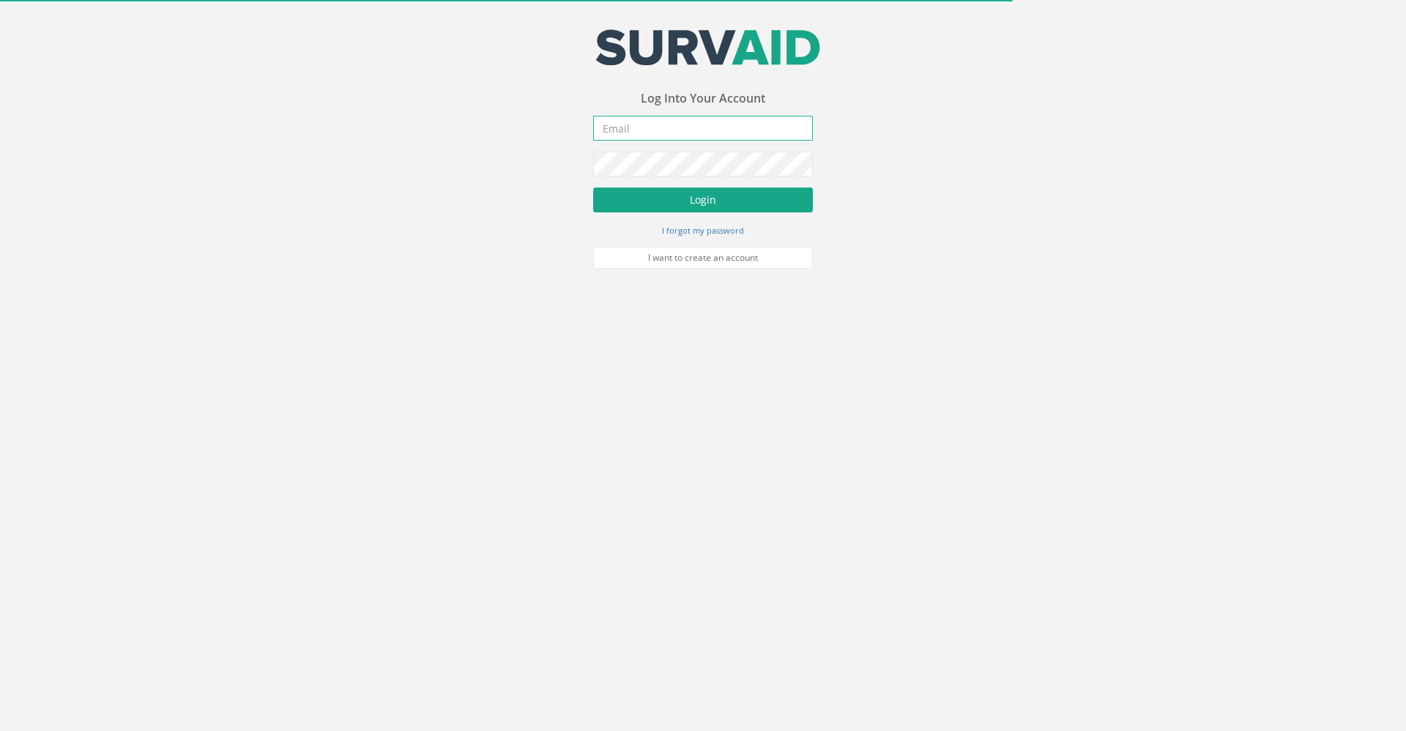
type input "[PERSON_NAME][EMAIL_ADDRESS][PERSON_NAME][DOMAIN_NAME]"
click at [699, 196] on button "Login" at bounding box center [703, 199] width 220 height 25
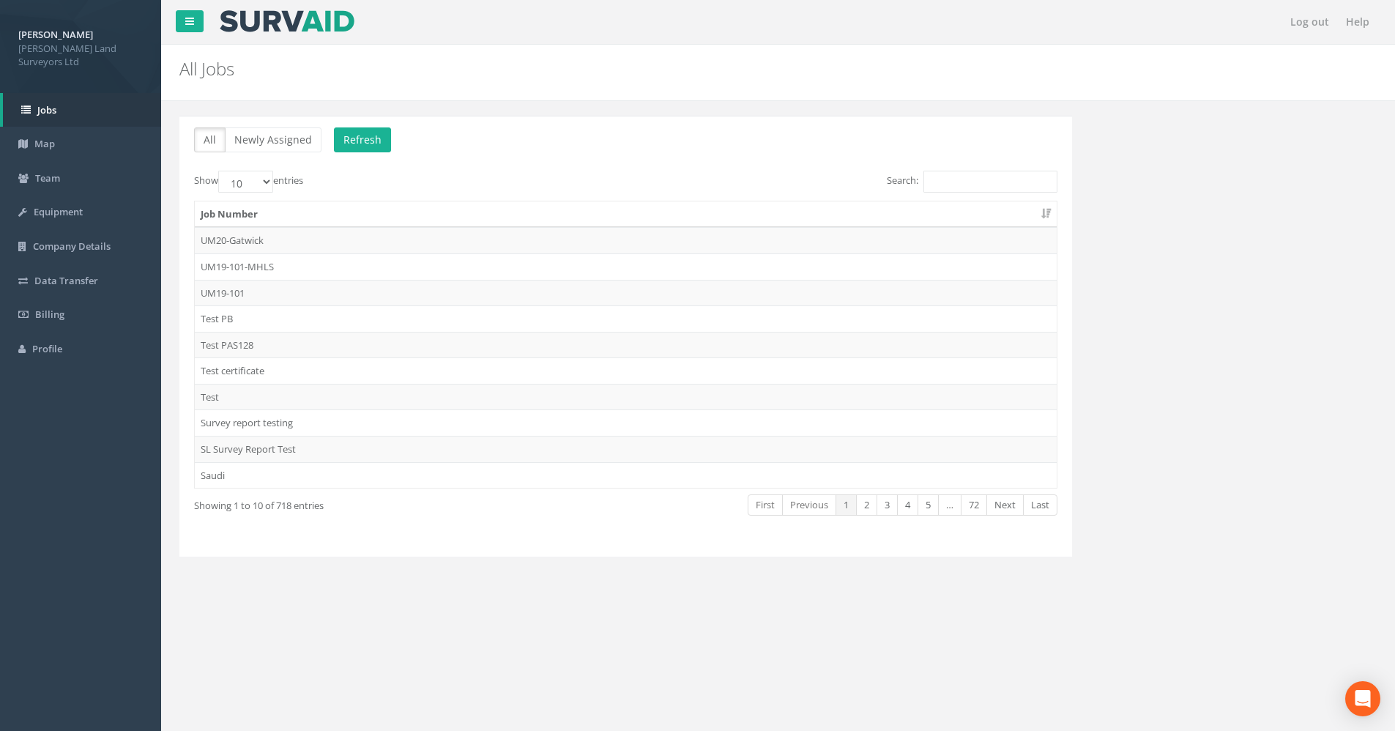
drag, startPoint x: 950, startPoint y: 147, endPoint x: 953, endPoint y: 160, distance: 12.8
click at [950, 149] on p "All Newly Assigned Refresh" at bounding box center [625, 141] width 863 height 29
click at [953, 187] on input "Search:" at bounding box center [990, 182] width 134 height 22
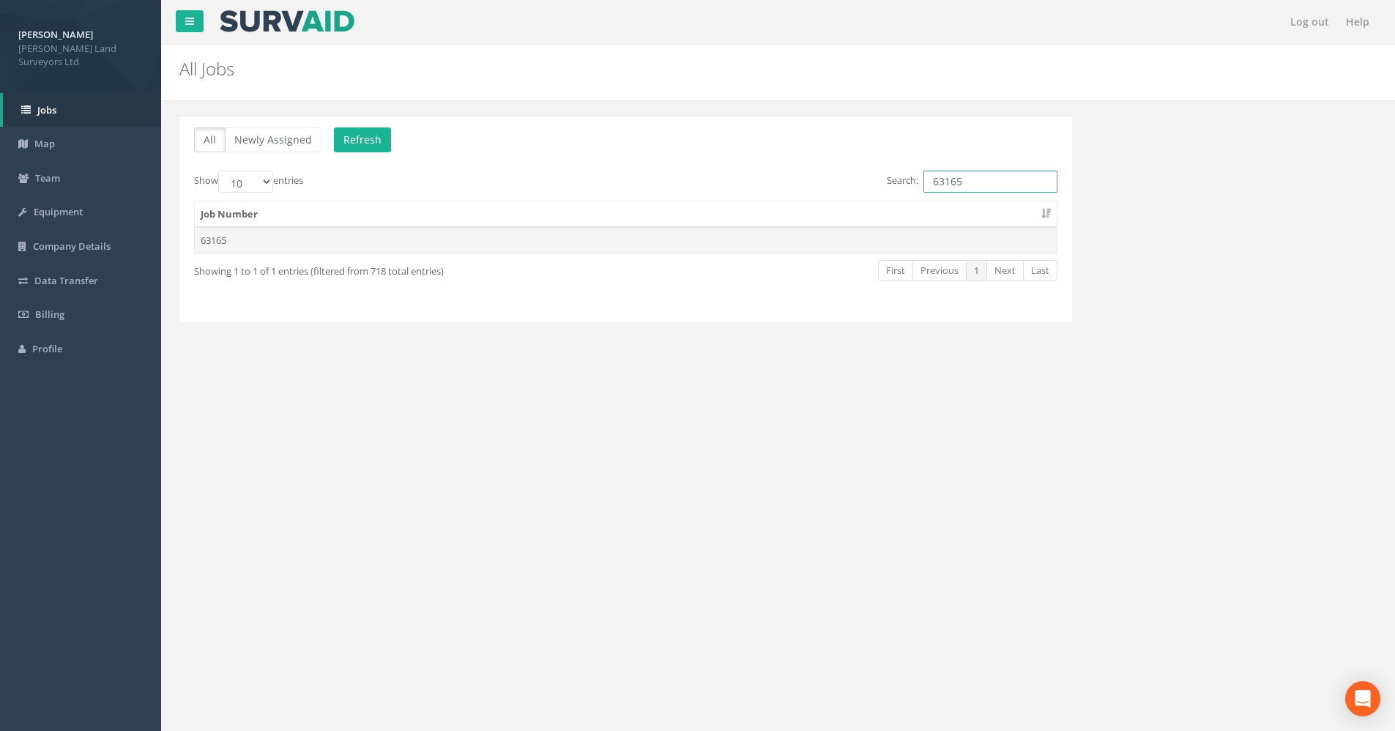
type input "63165"
click at [214, 235] on td "63165" at bounding box center [626, 240] width 862 height 26
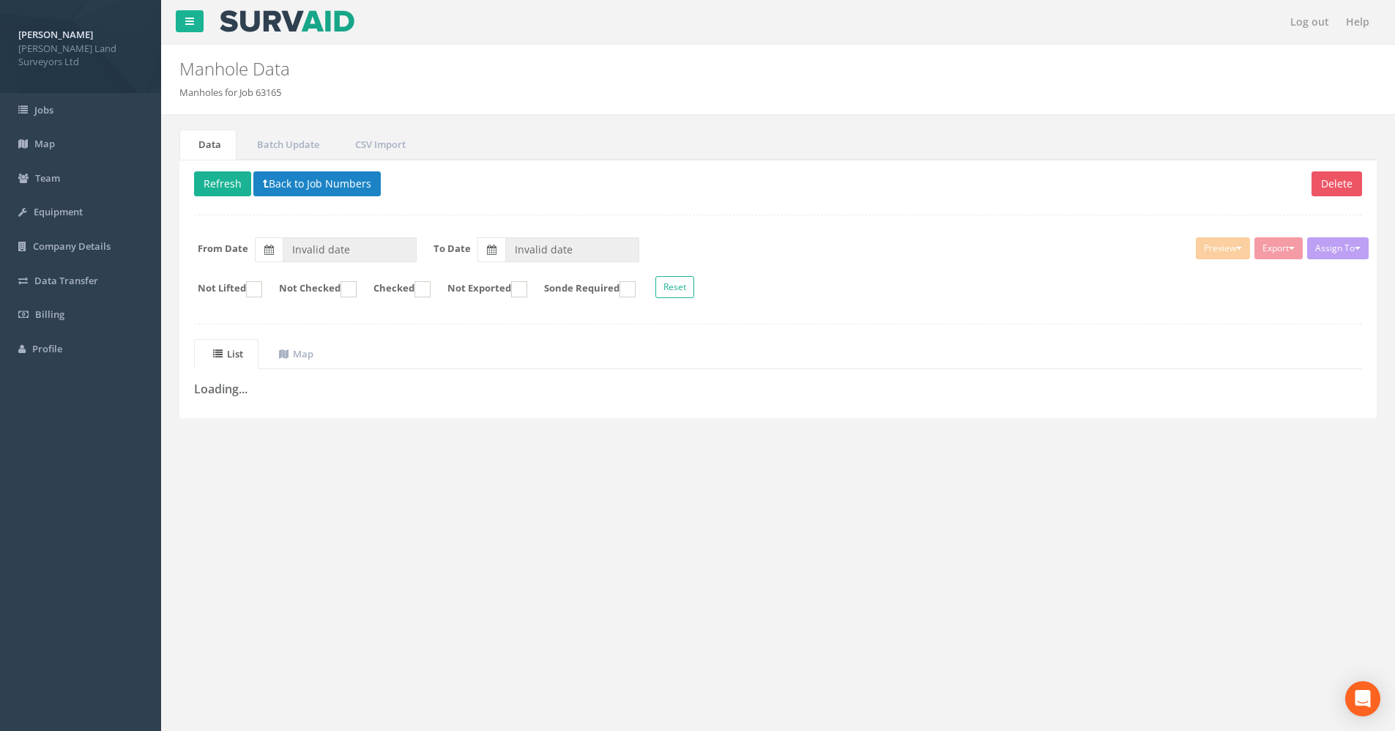
type input "[DATE]"
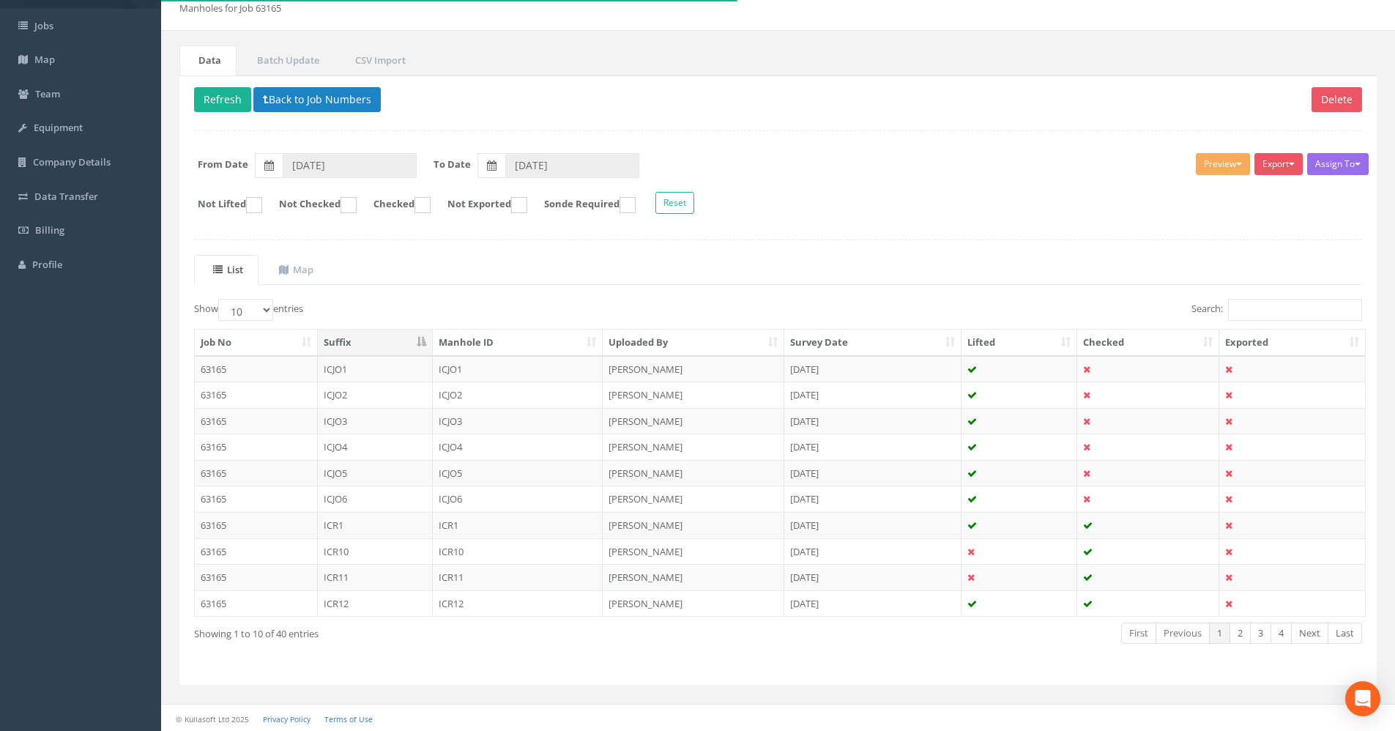
scroll to position [86, 0]
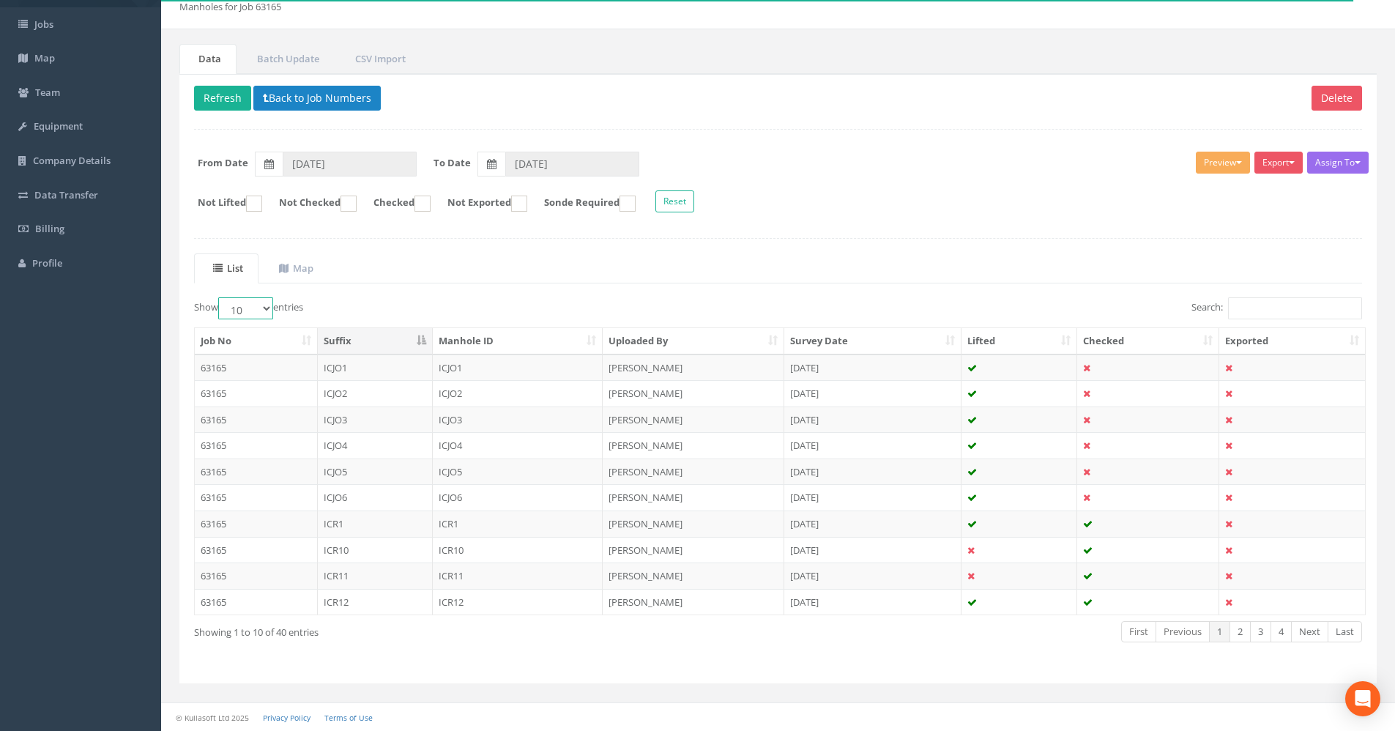
click at [267, 306] on select "10 25 50 100" at bounding box center [245, 308] width 55 height 22
select select "100"
click at [220, 297] on select "10 25 50 100" at bounding box center [245, 308] width 55 height 22
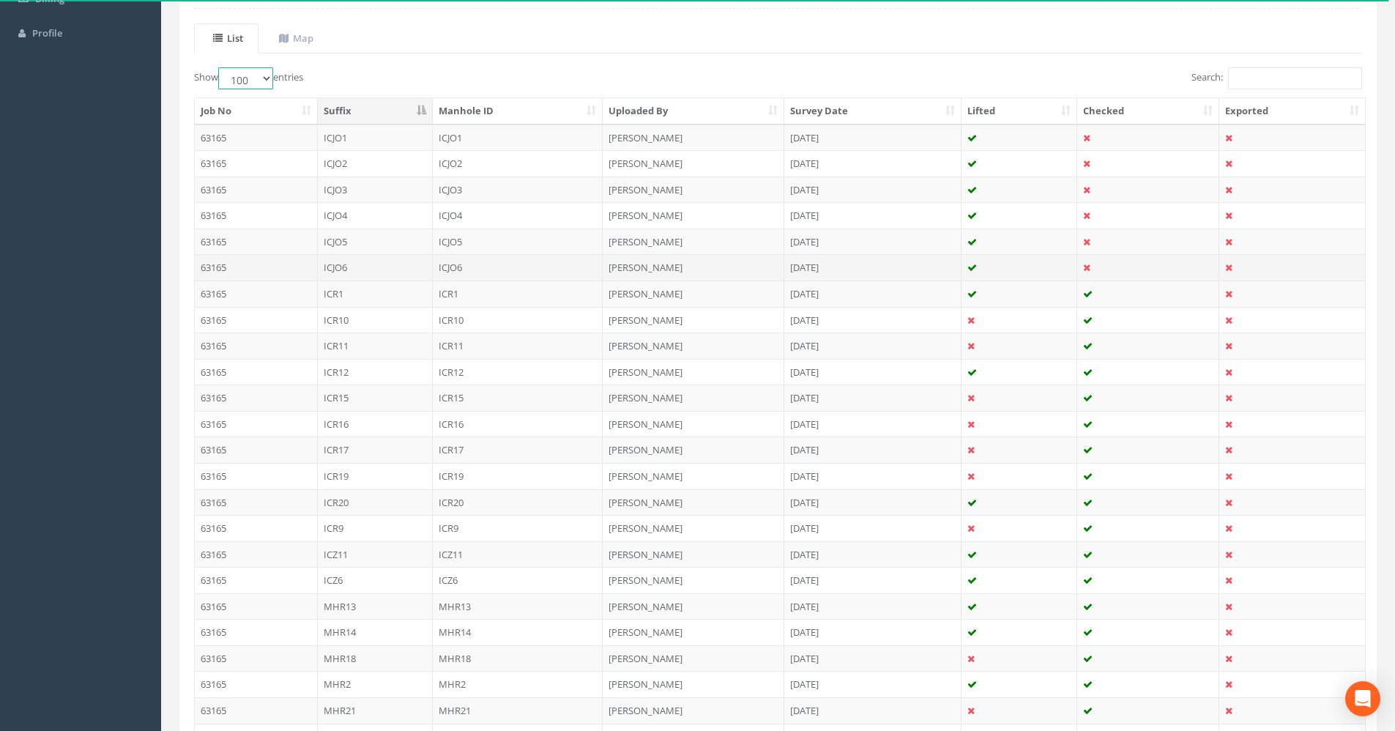
scroll to position [598, 0]
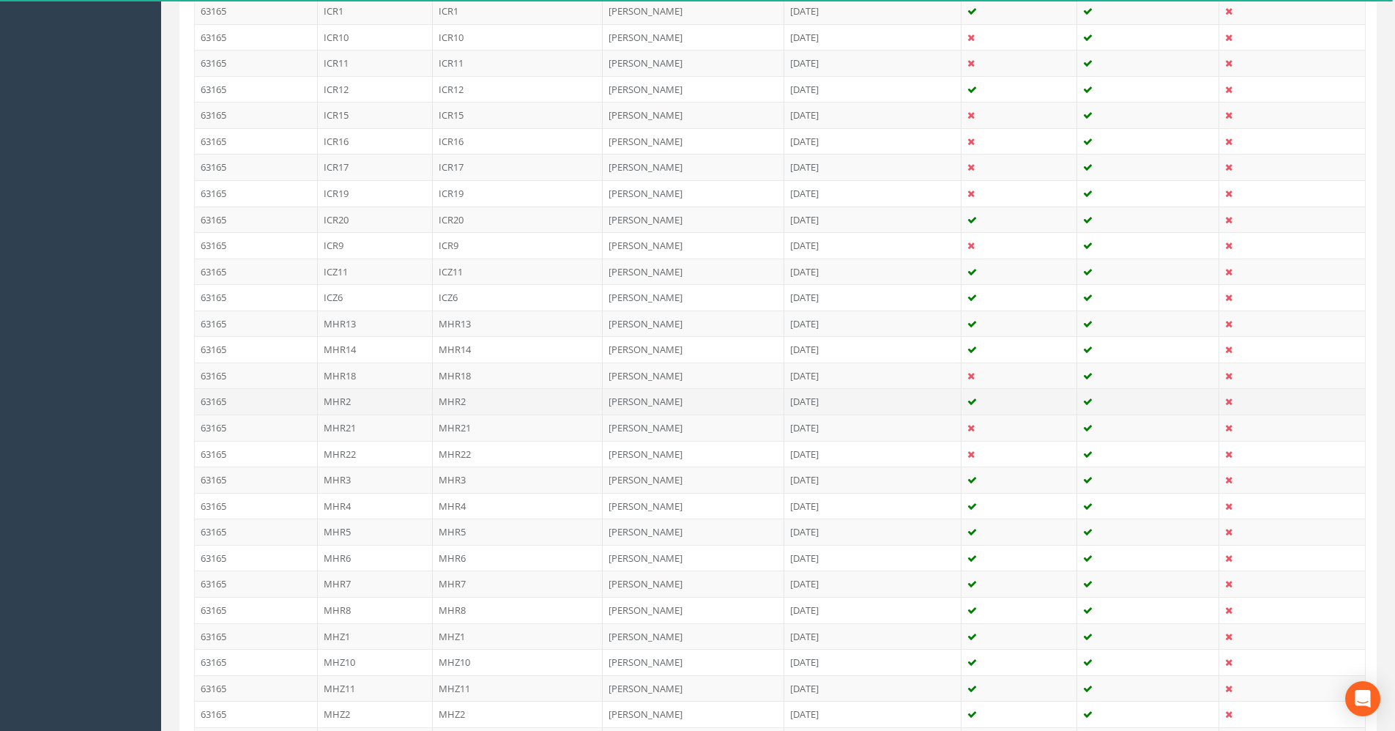
click at [352, 408] on td "MHR2" at bounding box center [375, 401] width 115 height 26
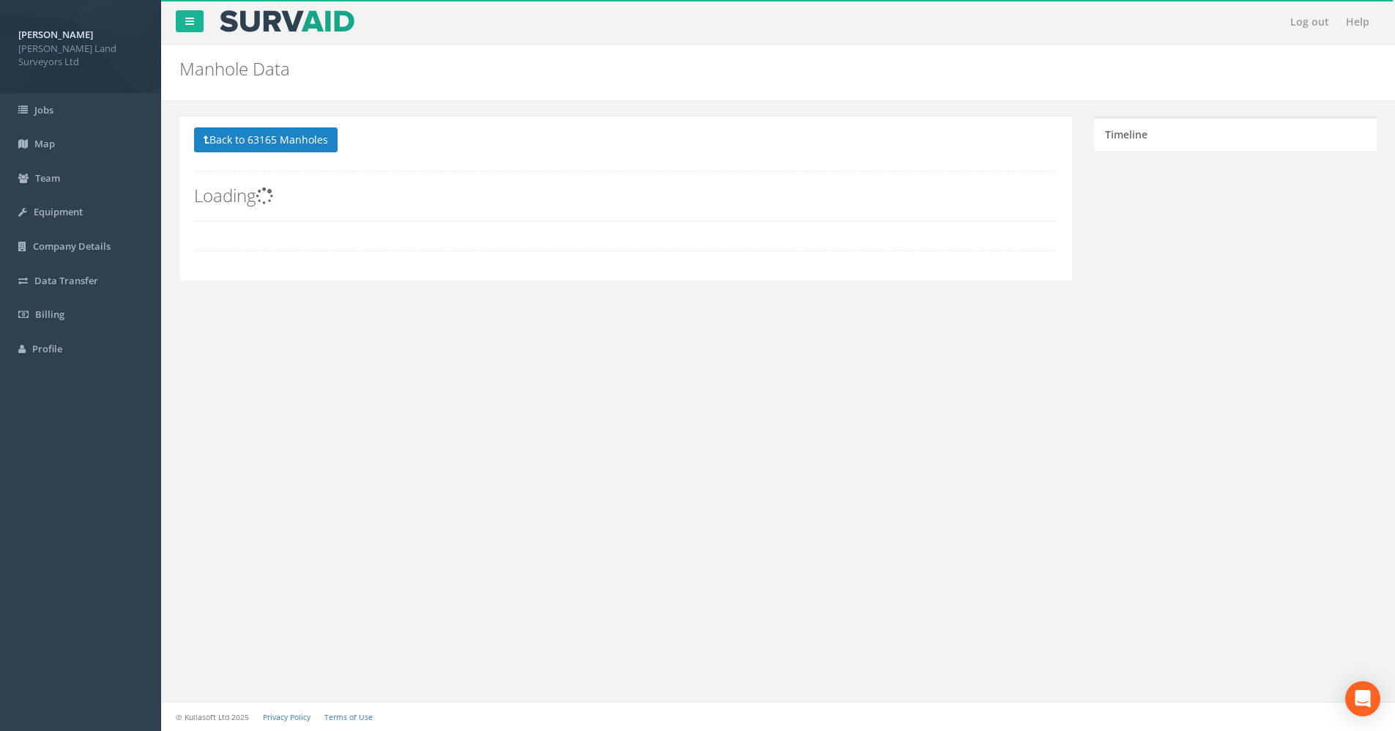
scroll to position [0, 0]
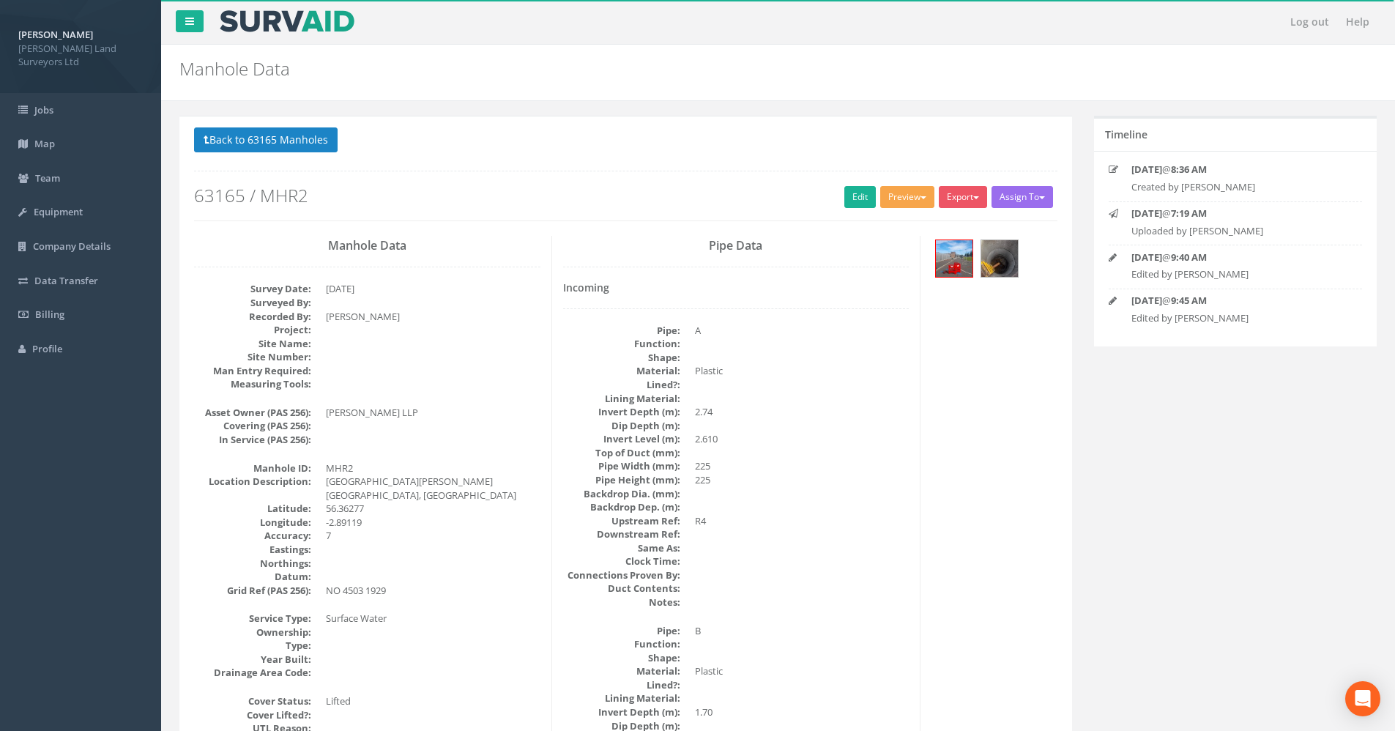
click at [905, 196] on button "Preview" at bounding box center [907, 197] width 54 height 22
click at [813, 405] on link "Simple" at bounding box center [862, 406] width 148 height 23
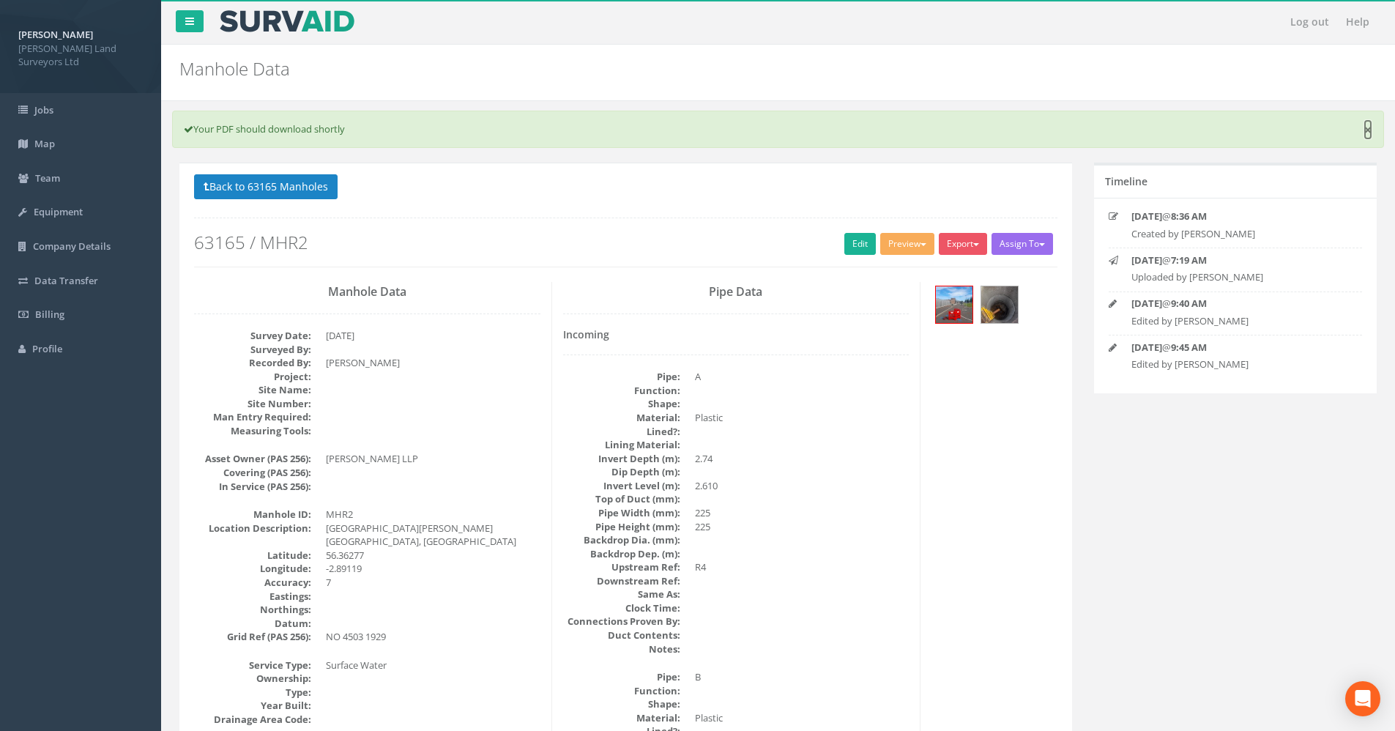
click at [1365, 132] on link "×" at bounding box center [1367, 129] width 9 height 15
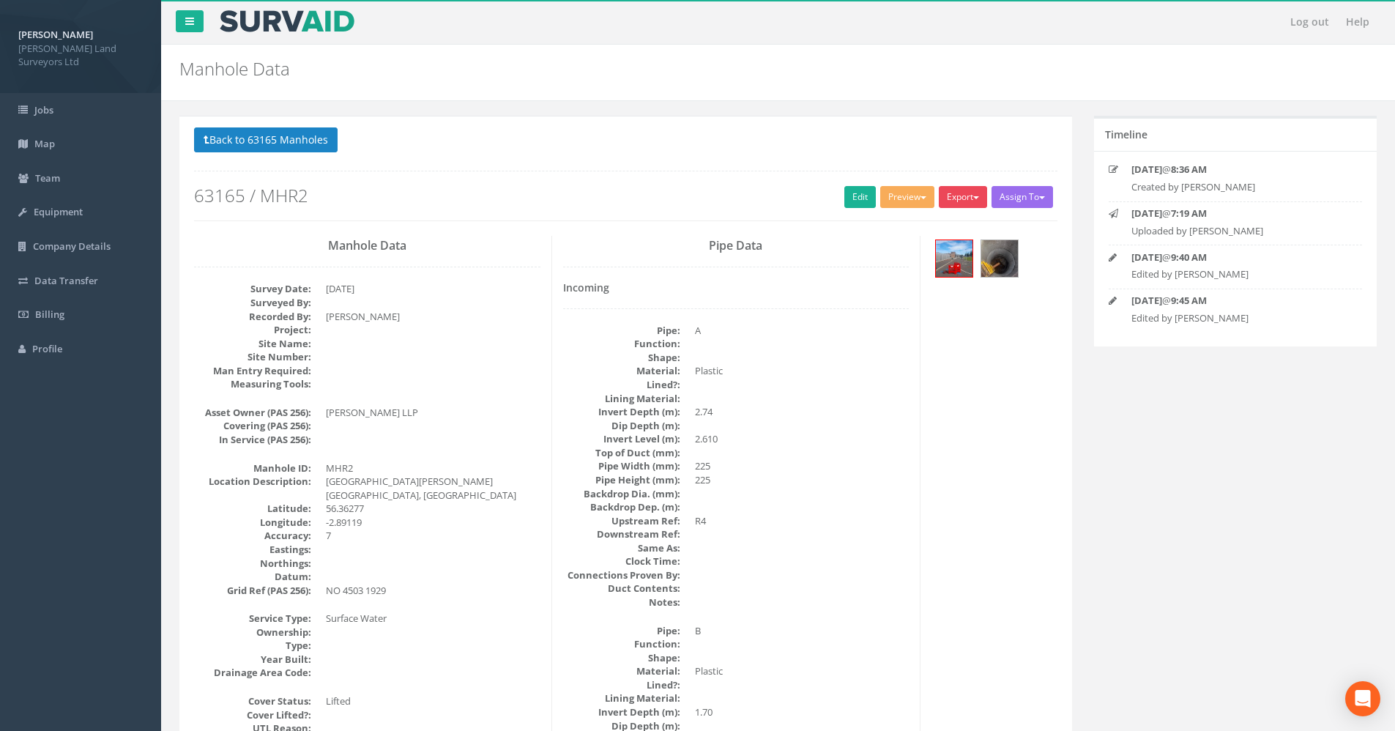
click at [961, 198] on button "Export" at bounding box center [963, 197] width 48 height 22
